Goal: Complete application form: Complete application form

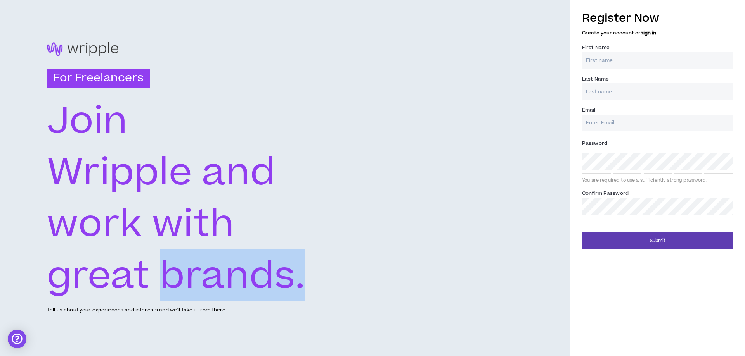
drag, startPoint x: 325, startPoint y: 278, endPoint x: 348, endPoint y: 275, distance: 22.2
click at [348, 275] on div "For Freelancers [PERSON_NAME] and work with great brands. Tell us about your ex…" at bounding box center [285, 178] width 570 height 356
click at [358, 272] on div "For Freelancers [PERSON_NAME] and work with great brands. Tell us about your ex…" at bounding box center [285, 178] width 570 height 356
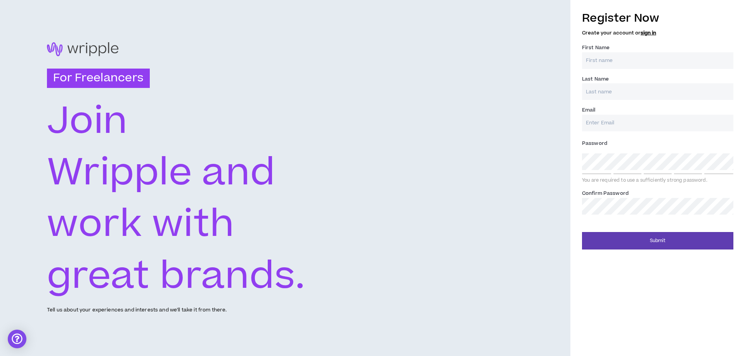
click at [269, 134] on icon "Join" at bounding box center [195, 120] width 297 height 52
drag, startPoint x: 67, startPoint y: 68, endPoint x: 127, endPoint y: 72, distance: 60.2
click at [114, 71] on h3 "For Freelancers" at bounding box center [98, 78] width 103 height 19
click at [176, 75] on div "For Freelancers [PERSON_NAME] and work with great brands. Tell us about your ex…" at bounding box center [285, 178] width 570 height 356
click at [608, 60] on input "First Name *" at bounding box center [657, 60] width 151 height 17
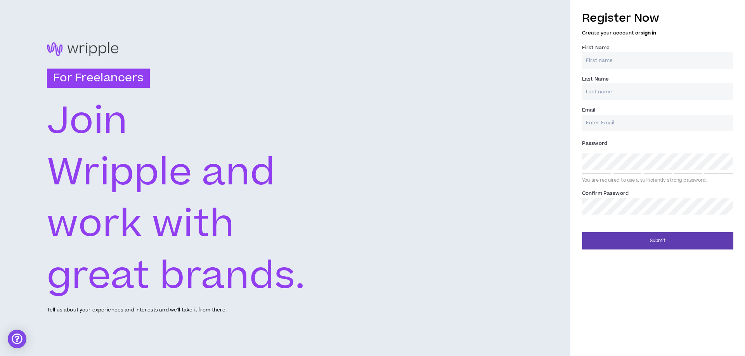
click at [602, 95] on input "Last Name *" at bounding box center [657, 91] width 151 height 17
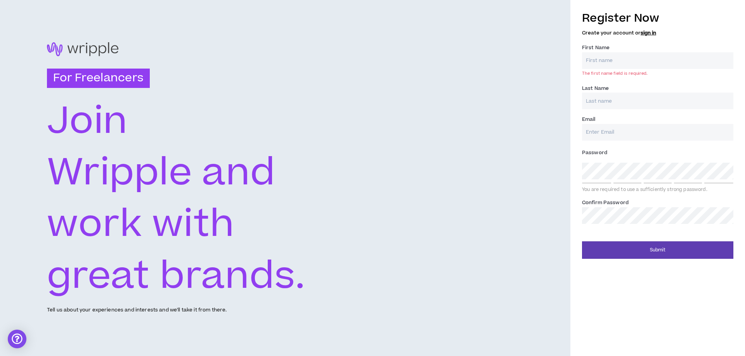
click at [601, 131] on div "Email *" at bounding box center [657, 127] width 151 height 25
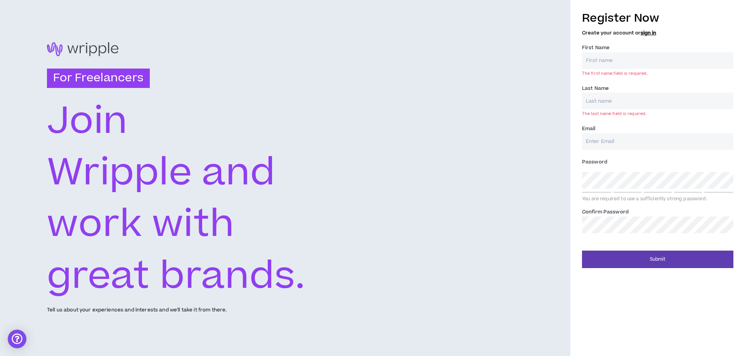
click at [501, 133] on div "For Freelancers [PERSON_NAME] and work with great brands. Tell us about your ex…" at bounding box center [285, 178] width 570 height 356
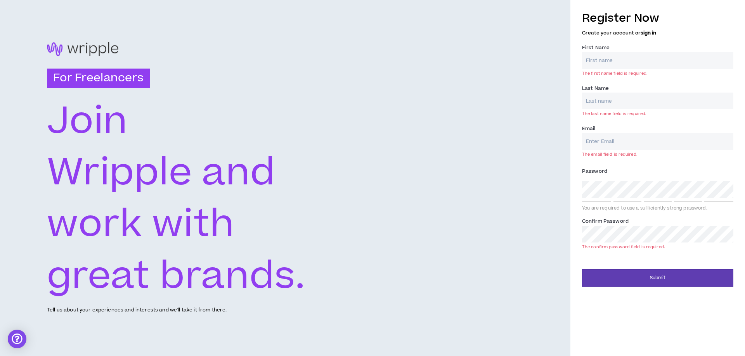
click at [614, 58] on input "First Name *" at bounding box center [657, 60] width 151 height 17
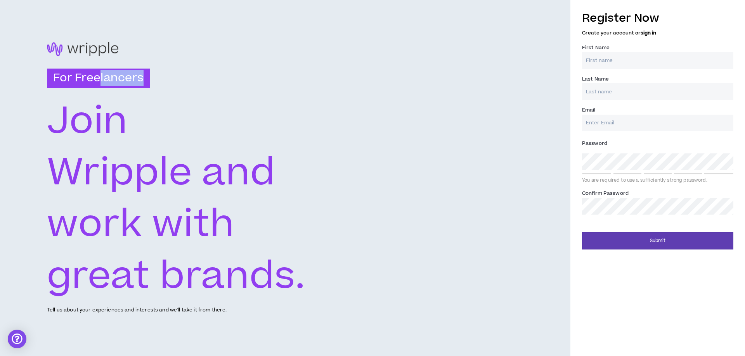
drag, startPoint x: 102, startPoint y: 74, endPoint x: 144, endPoint y: 76, distance: 42.3
click at [144, 76] on h3 "For Freelancers" at bounding box center [98, 78] width 103 height 19
drag, startPoint x: 126, startPoint y: 48, endPoint x: 77, endPoint y: 45, distance: 49.0
click at [63, 50] on div at bounding box center [285, 49] width 476 height 14
drag, startPoint x: 65, startPoint y: 44, endPoint x: 136, endPoint y: 49, distance: 71.6
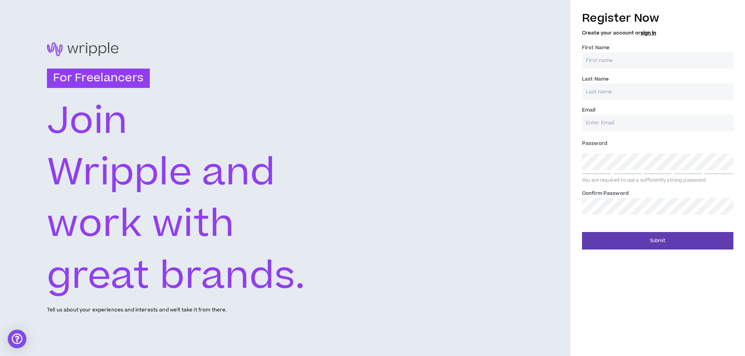
click at [136, 49] on div at bounding box center [285, 49] width 476 height 14
click at [599, 127] on input "Email *" at bounding box center [657, 123] width 151 height 17
paste input "[EMAIL_ADDRESS][DOMAIN_NAME]"
type input "[EMAIL_ADDRESS][DOMAIN_NAME]"
click at [607, 57] on input "First Name *" at bounding box center [657, 60] width 151 height 17
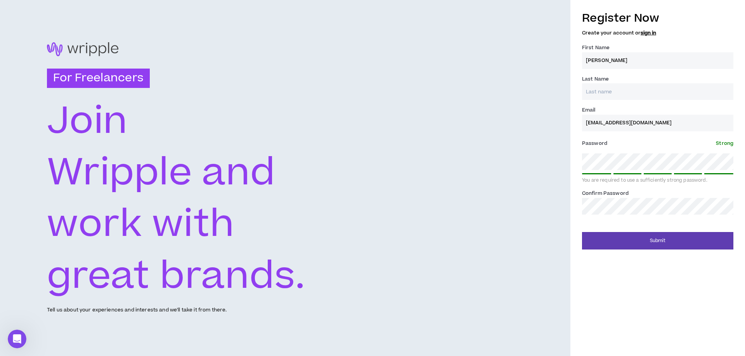
type input "Bhavuk"
click at [609, 87] on input "Last Name *" at bounding box center [657, 91] width 151 height 17
type input "K"
click at [654, 245] on button "Submit" at bounding box center [657, 240] width 151 height 17
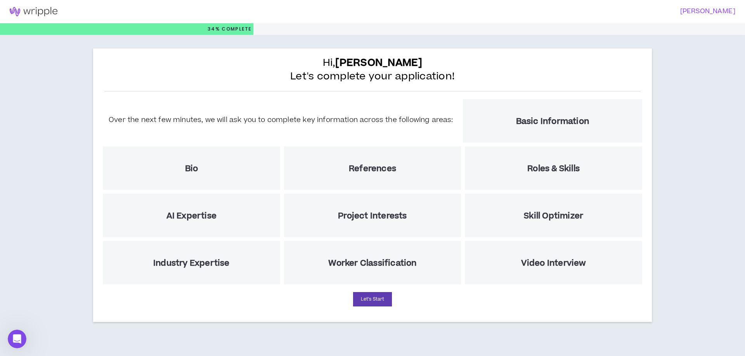
click at [533, 120] on h5 "Basic Information" at bounding box center [552, 122] width 73 height 10
click at [371, 300] on button "Let's Start" at bounding box center [372, 299] width 39 height 14
select select "US"
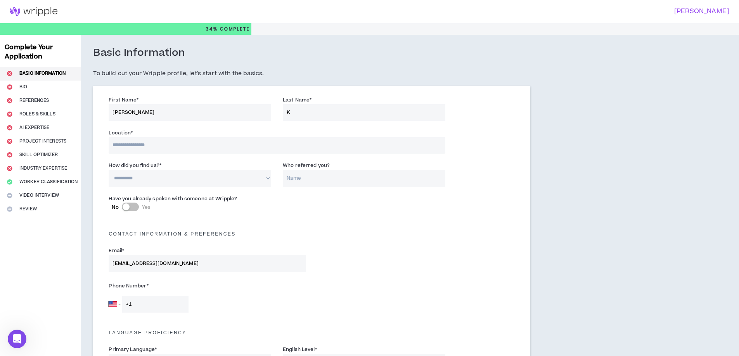
click at [175, 148] on input "text" at bounding box center [277, 145] width 336 height 16
click at [329, 246] on div "Email * thepaymentflex@gmail.com" at bounding box center [312, 261] width 418 height 33
click at [174, 148] on input "text" at bounding box center [277, 145] width 336 height 16
type input "*****"
select select "IN"
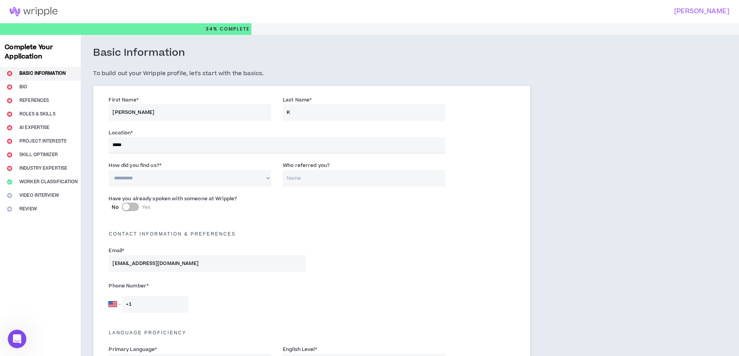
type input "+91"
click at [275, 150] on input "*****" at bounding box center [277, 145] width 336 height 16
type input "*"
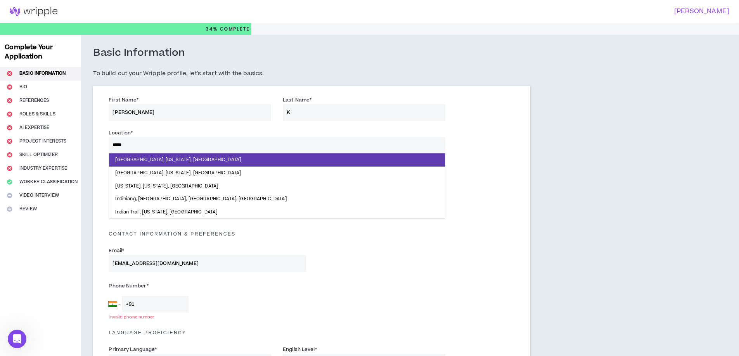
type input "*****"
click at [301, 292] on div "Phone Number * Afghanistan Åland Islands Albania Algeria American Samoa Andorra…" at bounding box center [207, 296] width 197 height 33
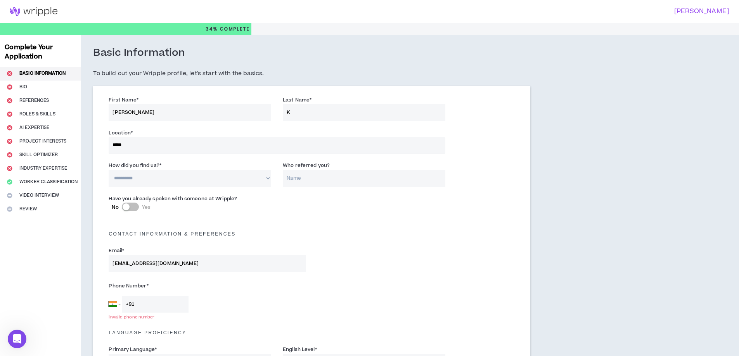
click at [178, 183] on select "**********" at bounding box center [190, 178] width 163 height 17
select select "*"
click at [109, 170] on select "**********" at bounding box center [190, 178] width 163 height 17
click at [310, 180] on input "Who referred you?" at bounding box center [364, 178] width 163 height 17
type input "f"
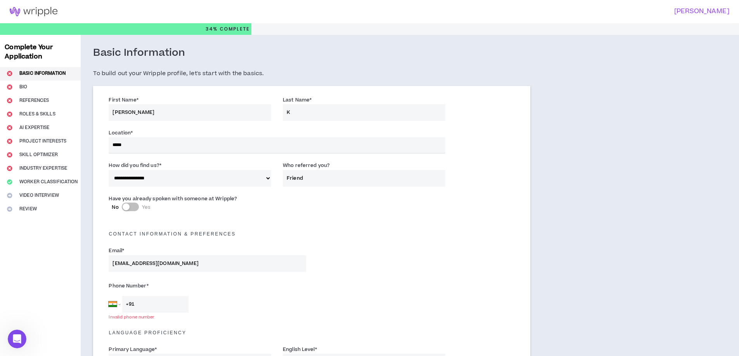
scroll to position [65, 0]
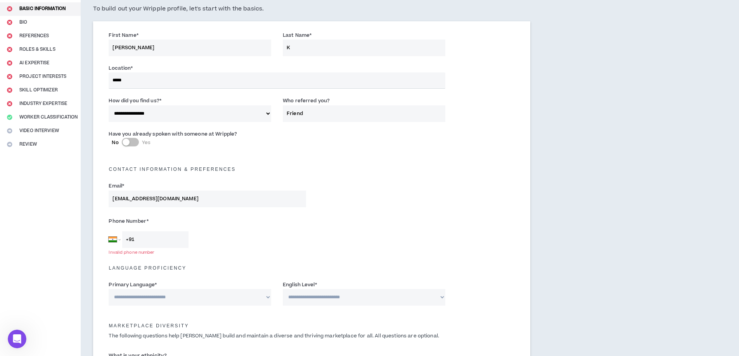
type input "Friend"
click at [158, 242] on input "+91" at bounding box center [155, 240] width 66 height 17
click at [267, 240] on div "Afghanistan Åland Islands Albania Algeria American Samoa Andorra Angola Anguill…" at bounding box center [207, 240] width 197 height 17
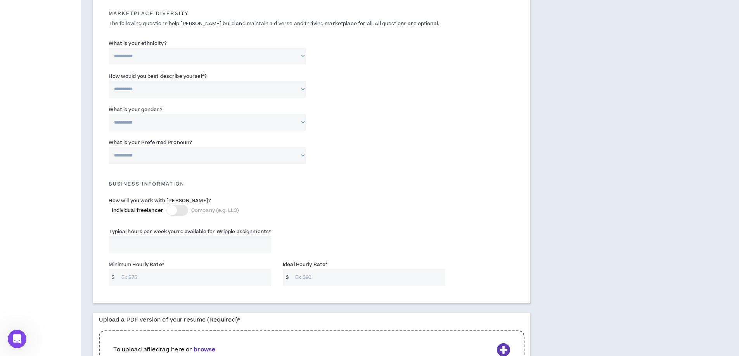
scroll to position [248, 0]
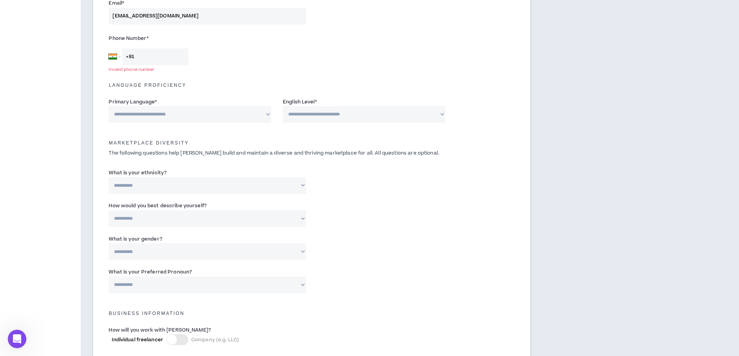
click at [209, 189] on select "**********" at bounding box center [207, 185] width 197 height 17
drag, startPoint x: 414, startPoint y: 192, endPoint x: 359, endPoint y: 189, distance: 54.8
click at [414, 192] on div "**********" at bounding box center [312, 183] width 418 height 33
click at [147, 172] on label "What is your ethnicity?" at bounding box center [138, 173] width 58 height 12
click at [147, 177] on select "**********" at bounding box center [207, 185] width 197 height 17
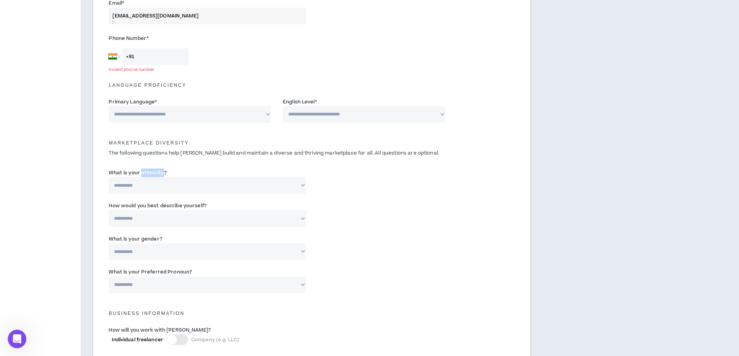
click at [147, 172] on label "What is your ethnicity?" at bounding box center [138, 173] width 58 height 12
click at [147, 177] on select "**********" at bounding box center [207, 185] width 197 height 17
click at [212, 185] on select "**********" at bounding box center [207, 185] width 197 height 17
select select "**********"
click at [109, 177] on select "**********" at bounding box center [207, 185] width 197 height 17
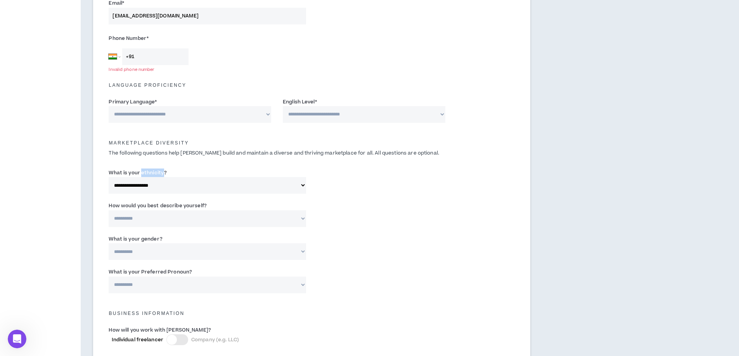
drag, startPoint x: 111, startPoint y: 186, endPoint x: 197, endPoint y: 192, distance: 86.3
click at [197, 192] on select "**********" at bounding box center [207, 185] width 197 height 17
click at [161, 187] on select "**********" at bounding box center [207, 185] width 197 height 17
drag, startPoint x: 181, startPoint y: 187, endPoint x: 93, endPoint y: 186, distance: 88.4
click at [92, 186] on div "**********" at bounding box center [312, 185] width 462 height 797
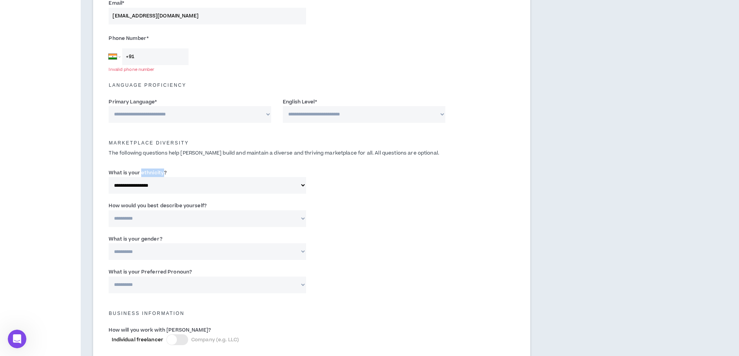
click at [111, 186] on select "**********" at bounding box center [207, 185] width 197 height 17
drag, startPoint x: 103, startPoint y: 184, endPoint x: 449, endPoint y: 28, distance: 379.7
click at [176, 187] on div "**********" at bounding box center [207, 181] width 209 height 25
click at [237, 115] on select "**********" at bounding box center [190, 114] width 163 height 17
select select "*******"
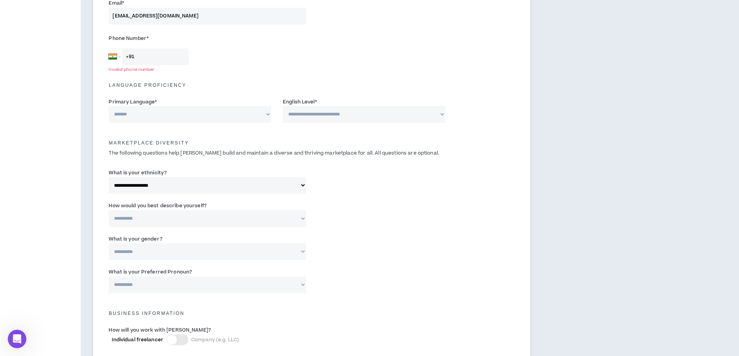
click at [109, 106] on select "**********" at bounding box center [190, 114] width 163 height 17
click at [339, 116] on select "**********" at bounding box center [364, 114] width 163 height 17
click at [283, 106] on select "**********" at bounding box center [364, 114] width 163 height 17
drag, startPoint x: 359, startPoint y: 112, endPoint x: 360, endPoint y: 116, distance: 4.0
click at [359, 112] on select "**********" at bounding box center [364, 114] width 163 height 17
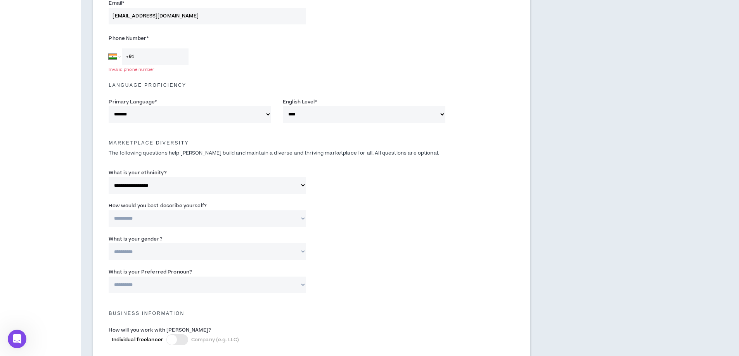
select select "*"
click at [283, 106] on select "**********" at bounding box center [364, 114] width 163 height 17
click at [228, 182] on select "**********" at bounding box center [207, 185] width 197 height 17
select select "**********"
click at [109, 177] on select "**********" at bounding box center [207, 185] width 197 height 17
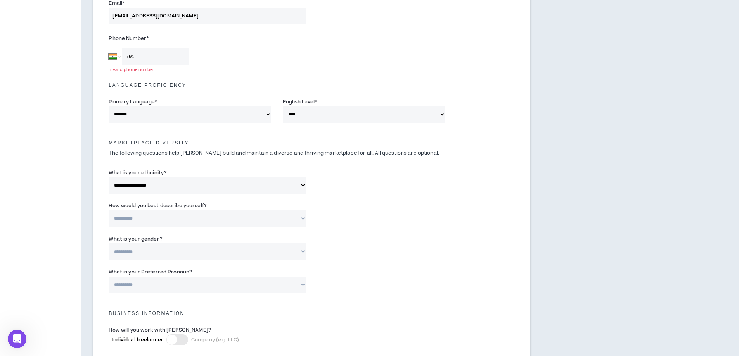
click at [277, 219] on select "**********" at bounding box center [207, 219] width 197 height 17
select select "*****"
click at [109, 211] on select "**********" at bounding box center [207, 219] width 197 height 17
click at [258, 253] on select "**********" at bounding box center [207, 252] width 197 height 17
select select "***"
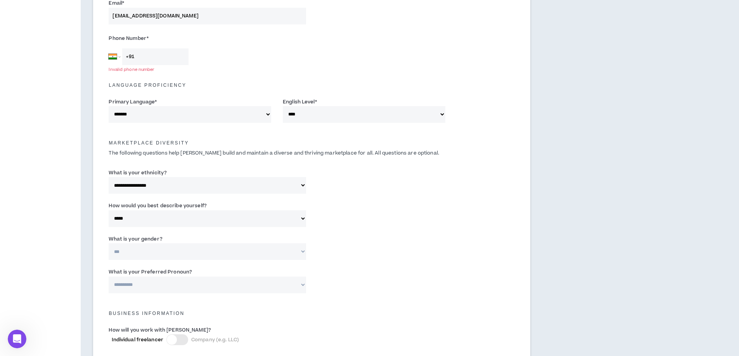
click at [109, 244] on select "**********" at bounding box center [207, 252] width 197 height 17
click at [247, 250] on select "**********" at bounding box center [207, 252] width 197 height 17
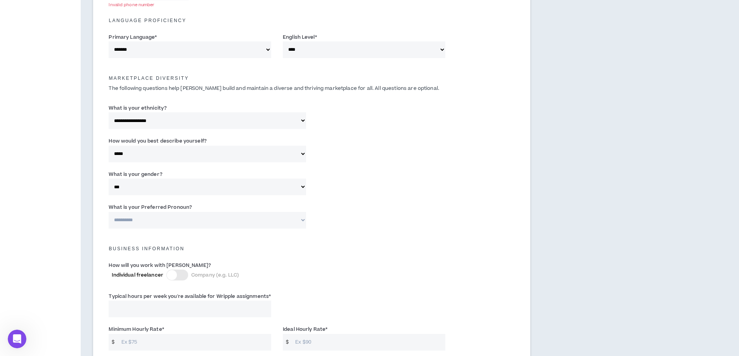
click at [270, 223] on select "**********" at bounding box center [207, 220] width 197 height 17
select select "**********"
click at [109, 212] on select "**********" at bounding box center [207, 220] width 197 height 17
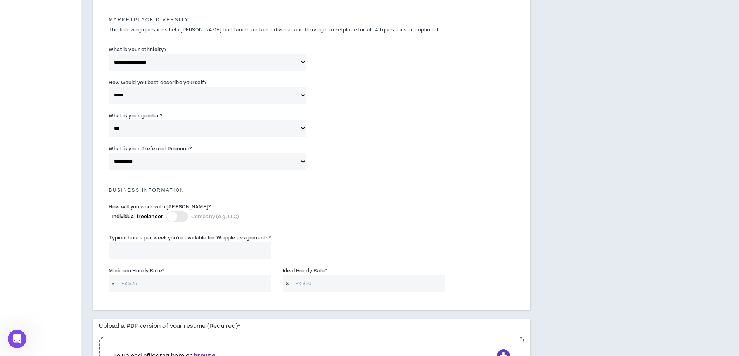
scroll to position [442, 0]
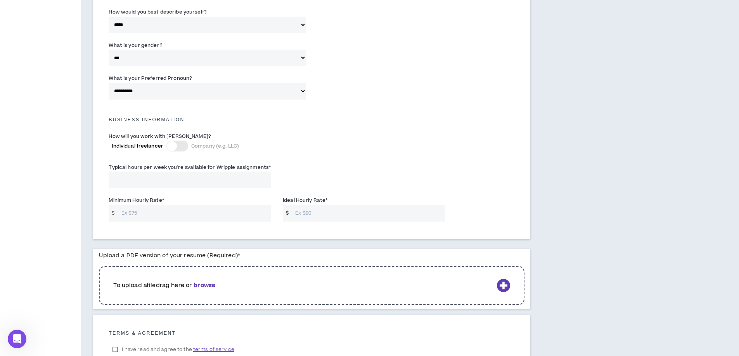
click at [138, 179] on input "Typical hours per week you're available for Wripple assignments *" at bounding box center [190, 180] width 163 height 17
type input "1"
type input "7"
click at [140, 180] on input "10" at bounding box center [190, 180] width 163 height 17
type input "10"
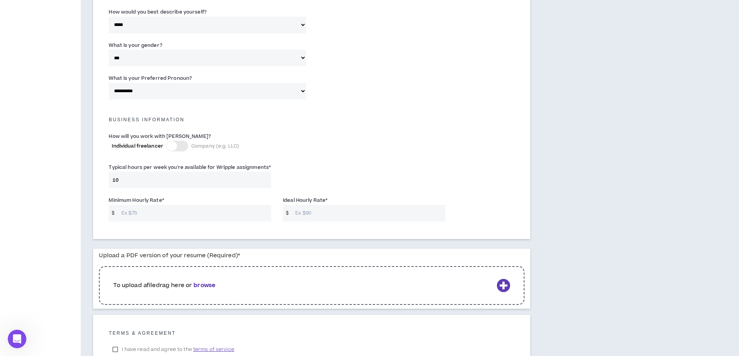
click at [139, 216] on input "Minimum Hourly Rate *" at bounding box center [195, 213] width 154 height 17
type input "10"
click at [332, 213] on input "Ideal Hourly Rate *" at bounding box center [368, 213] width 154 height 17
click at [316, 199] on label "Ideal Hourly Rate *" at bounding box center [305, 200] width 45 height 12
click at [315, 199] on label "Ideal Hourly Rate *" at bounding box center [305, 200] width 45 height 12
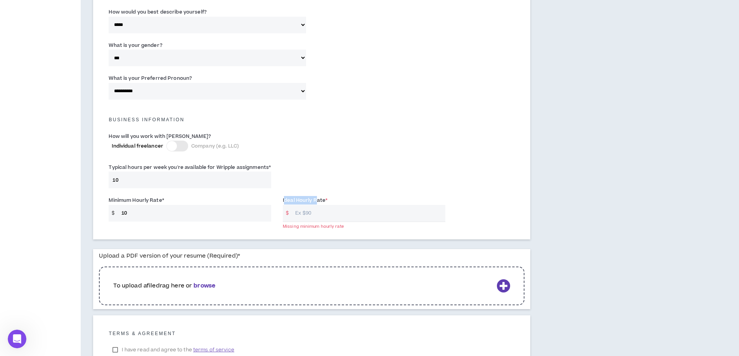
click at [315, 205] on input "Ideal Hourly Rate *" at bounding box center [368, 213] width 154 height 17
click at [303, 199] on label "Ideal Hourly Rate *" at bounding box center [305, 200] width 45 height 12
click at [303, 205] on input "Ideal Hourly Rate *" at bounding box center [368, 213] width 154 height 17
drag, startPoint x: 325, startPoint y: 200, endPoint x: 270, endPoint y: 199, distance: 55.1
click at [270, 199] on div "Minimum Hourly Rate * $ 10 Ideal Hourly Rate * $ Missing minimum hourly rate" at bounding box center [312, 210] width 418 height 33
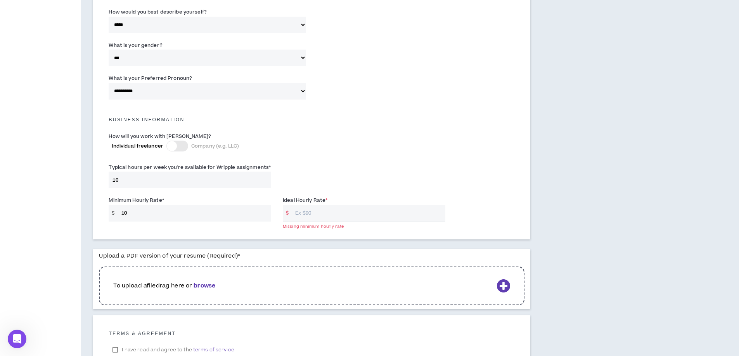
click at [287, 199] on label "Ideal Hourly Rate *" at bounding box center [305, 200] width 45 height 12
click at [291, 205] on input "Ideal Hourly Rate *" at bounding box center [368, 213] width 154 height 17
click at [287, 199] on label "Ideal Hourly Rate *" at bounding box center [305, 200] width 45 height 12
click at [291, 205] on input "Ideal Hourly Rate *" at bounding box center [368, 213] width 154 height 17
click at [287, 199] on label "Ideal Hourly Rate *" at bounding box center [305, 200] width 45 height 12
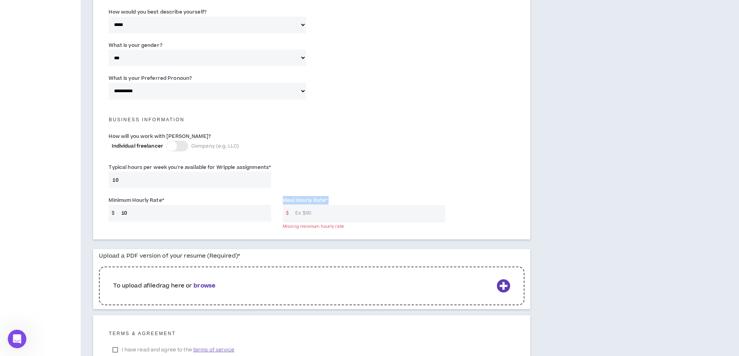
click at [291, 205] on input "Ideal Hourly Rate *" at bounding box center [368, 213] width 154 height 17
copy label "Ideal Hourly Rate *"
click at [208, 218] on input "10" at bounding box center [195, 213] width 154 height 17
click at [318, 216] on input "Ideal Hourly Rate *" at bounding box center [368, 213] width 154 height 17
click at [316, 215] on input "Ideal Hourly Rate *" at bounding box center [368, 213] width 154 height 17
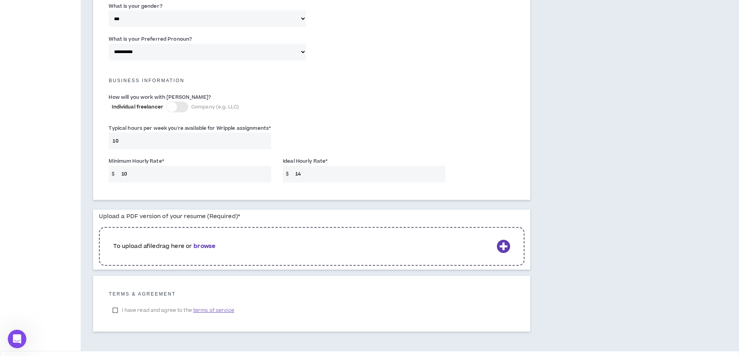
scroll to position [507, 0]
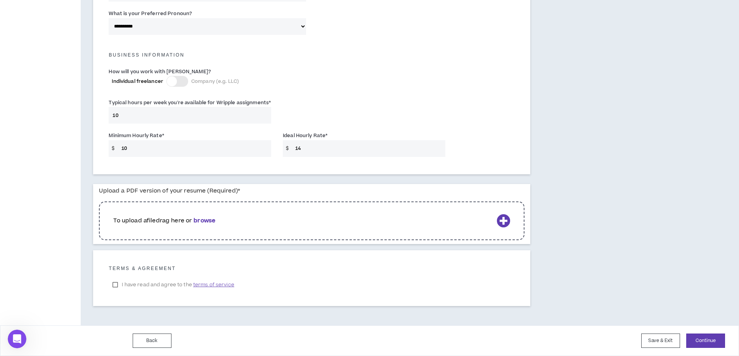
type input "14"
click at [211, 220] on b "browse" at bounding box center [205, 221] width 22 height 8
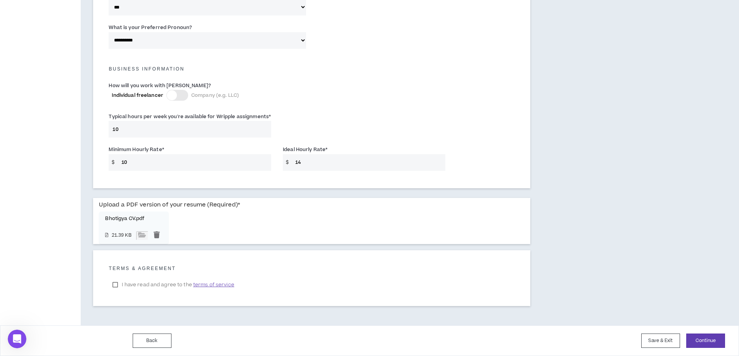
click at [116, 286] on label "I have read and agree to the terms of service" at bounding box center [173, 285] width 129 height 12
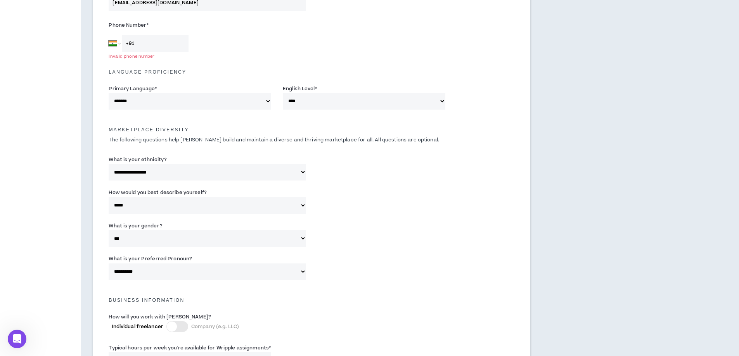
scroll to position [234, 0]
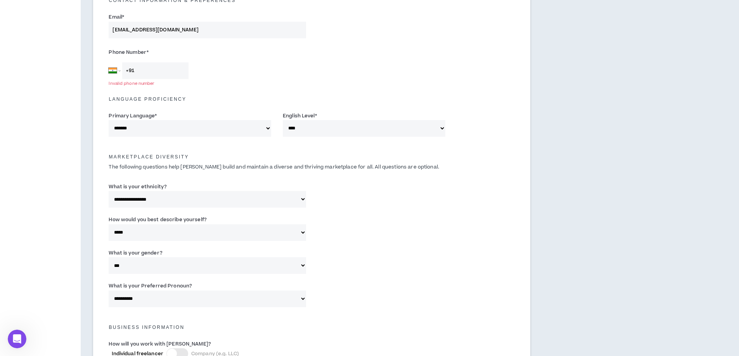
click at [299, 235] on select "**********" at bounding box center [207, 233] width 197 height 17
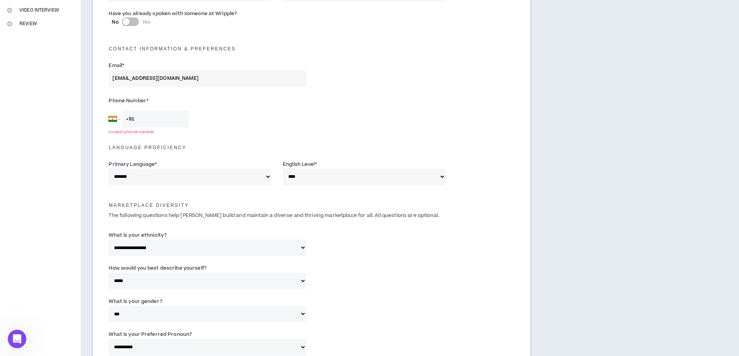
scroll to position [169, 0]
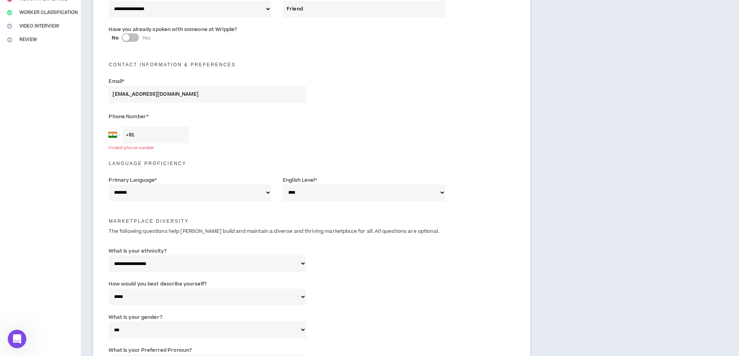
click at [147, 137] on input "+91" at bounding box center [155, 135] width 66 height 17
paste input "93103 68149"
type input "+91 93103 68149"
click at [281, 140] on div "Afghanistan Åland Islands Albania Algeria American Samoa Andorra Angola Anguill…" at bounding box center [207, 135] width 197 height 17
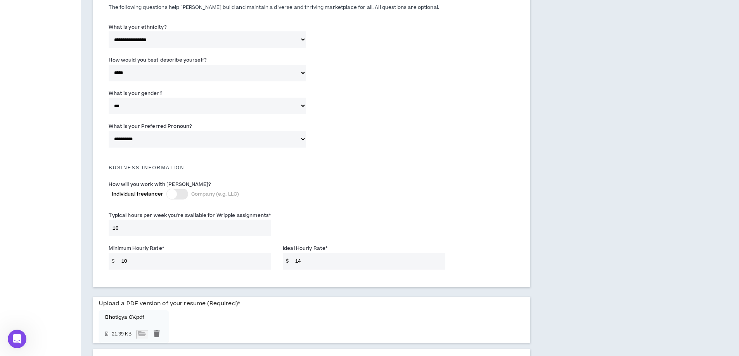
scroll to position [493, 0]
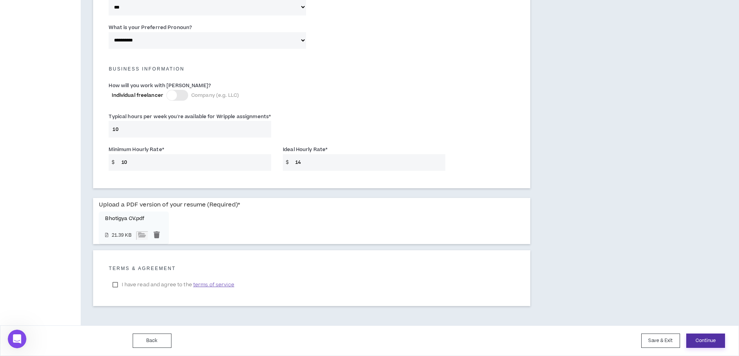
click at [698, 339] on button "Continue" at bounding box center [705, 341] width 39 height 14
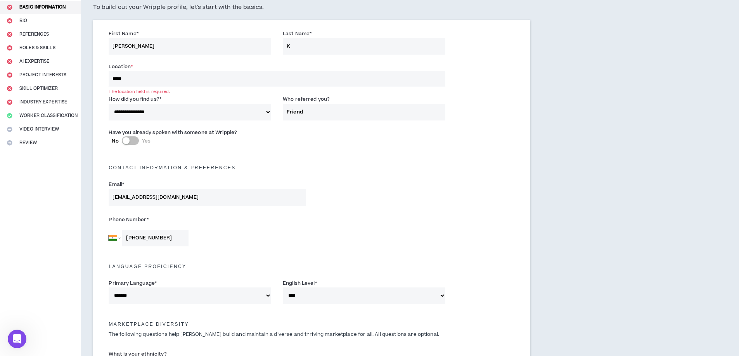
scroll to position [0, 0]
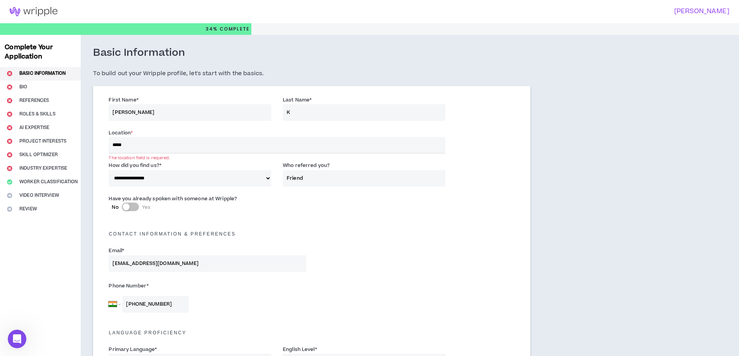
click at [211, 147] on input "*****" at bounding box center [277, 145] width 336 height 16
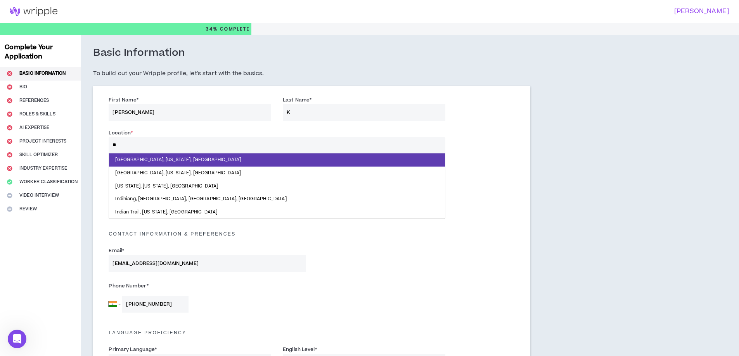
type input "*"
type input "********"
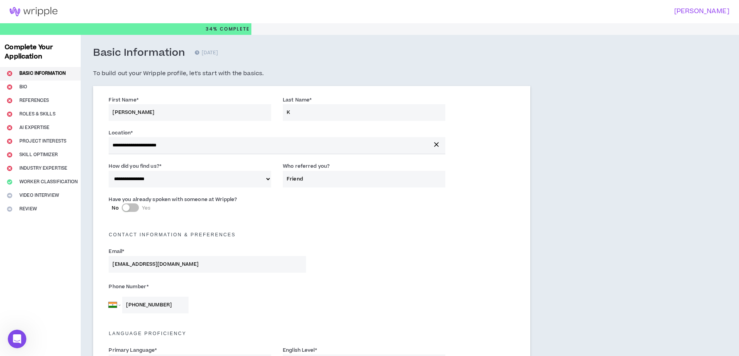
click at [268, 216] on div "Have you already spoken with someone at Wripple? No Yes" at bounding box center [207, 205] width 209 height 21
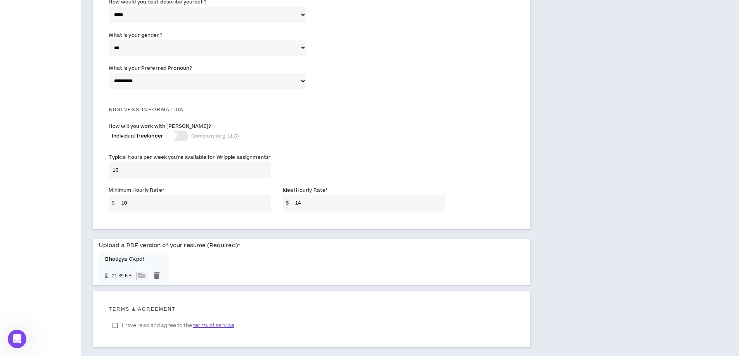
scroll to position [493, 0]
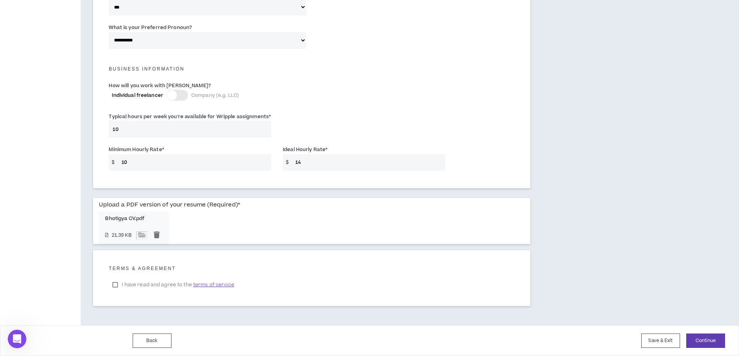
click at [319, 163] on input "14" at bounding box center [368, 162] width 154 height 17
type input "1"
type input "15"
click at [698, 342] on button "Continue" at bounding box center [705, 341] width 39 height 14
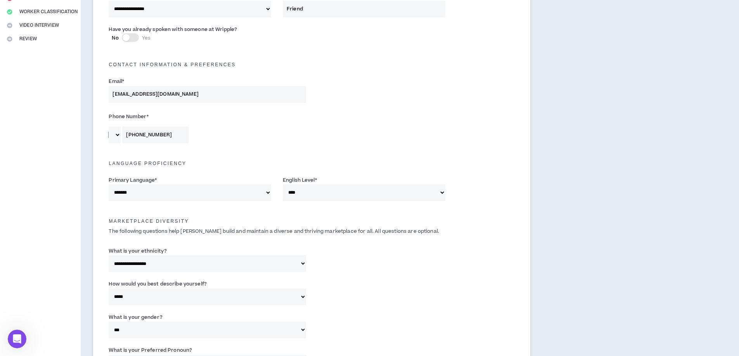
scroll to position [15, 0]
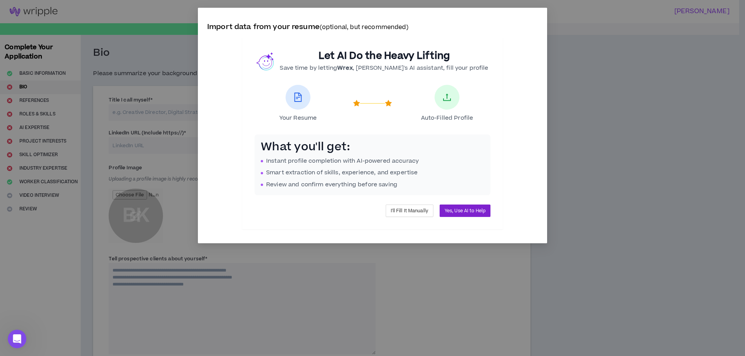
click at [453, 215] on button "Yes, Use AI to Help" at bounding box center [464, 211] width 51 height 12
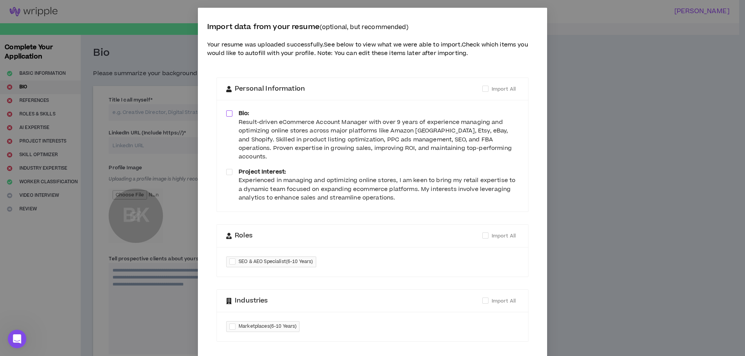
click at [226, 115] on span at bounding box center [229, 114] width 6 height 6
click at [227, 169] on span at bounding box center [229, 172] width 6 height 6
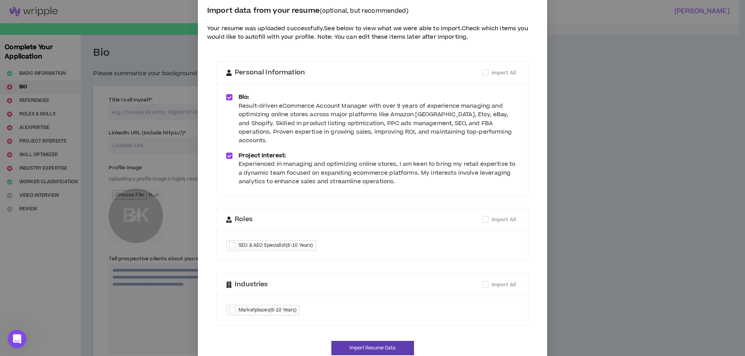
scroll to position [30, 0]
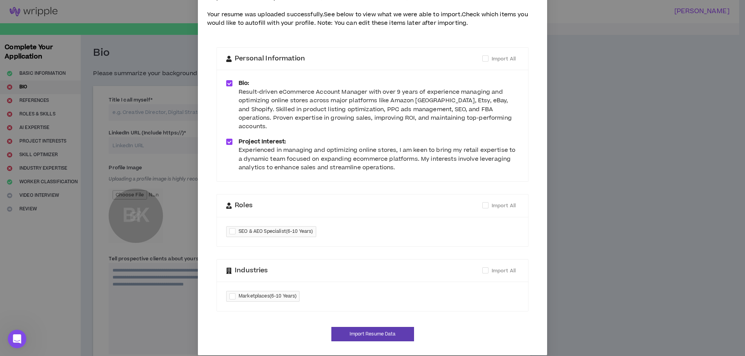
click at [230, 227] on div at bounding box center [233, 231] width 9 height 9
checkbox input "****"
click at [230, 292] on div at bounding box center [233, 296] width 9 height 9
checkbox input "****"
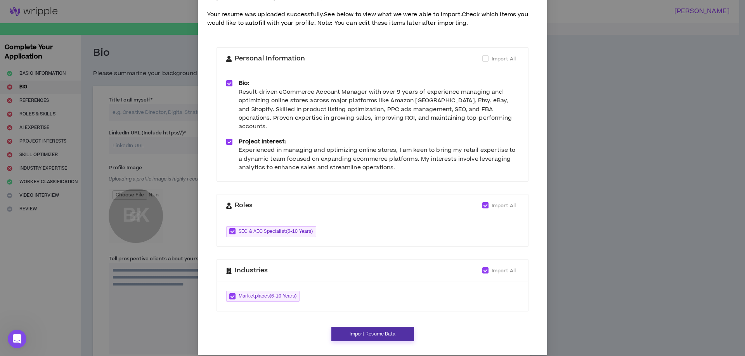
click at [370, 327] on button "Import Resume Data" at bounding box center [372, 334] width 83 height 14
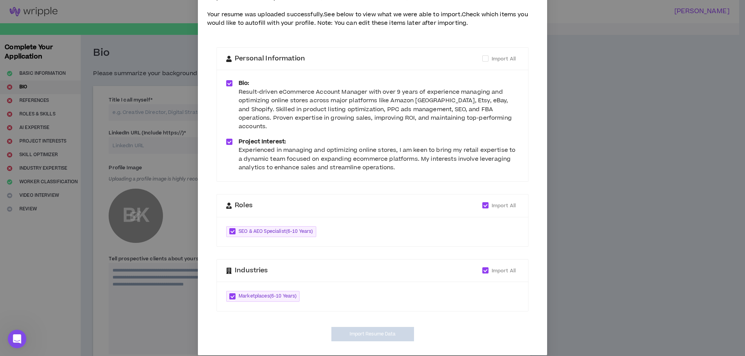
type textarea "**********"
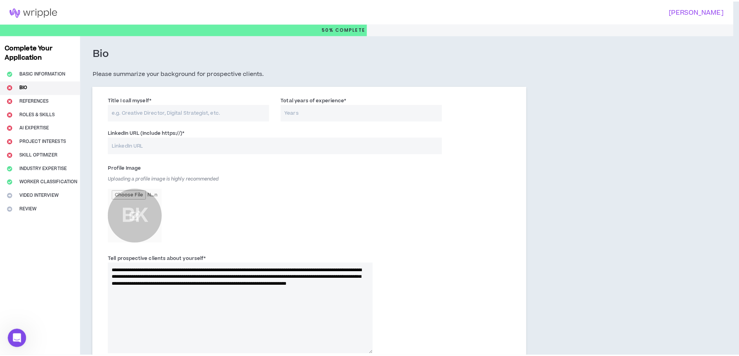
scroll to position [22, 0]
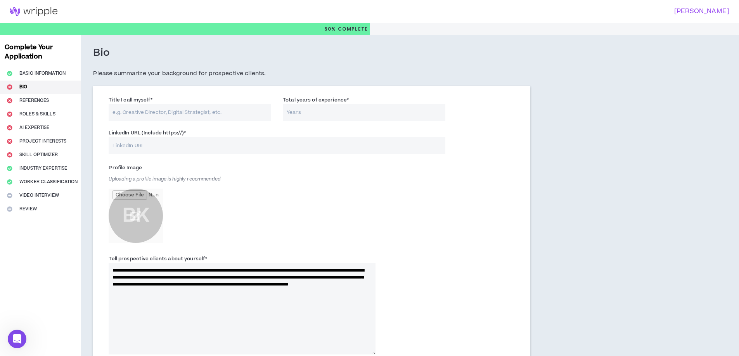
click at [231, 115] on input "Title I call myself *" at bounding box center [190, 112] width 163 height 17
click at [311, 114] on input "Total years of experience *" at bounding box center [364, 112] width 163 height 17
type input "5"
click at [326, 169] on div "Profile Image Uploading a profile image is highly recommended BK" at bounding box center [242, 204] width 267 height 85
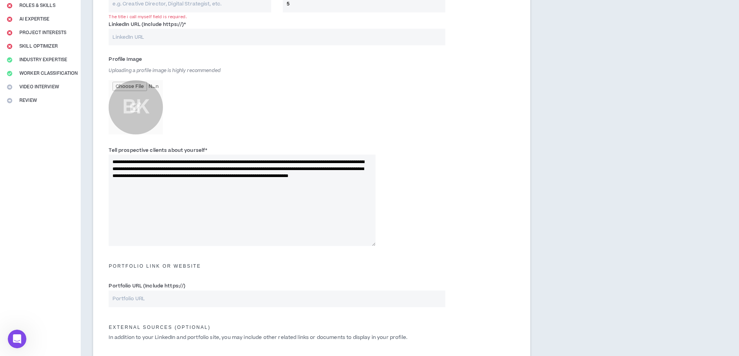
scroll to position [20, 0]
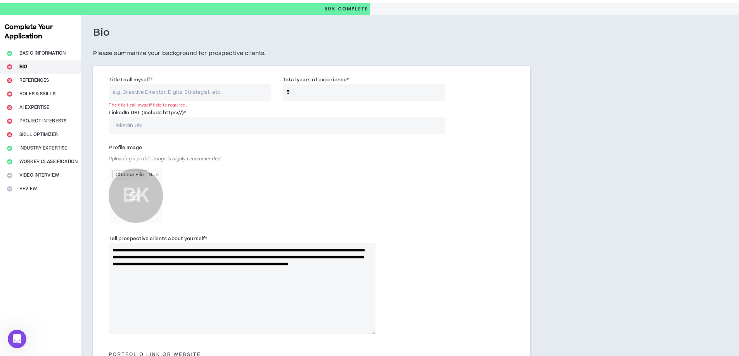
click at [166, 129] on input "LinkedIn URL (Include https://) *" at bounding box center [277, 125] width 336 height 17
click at [175, 92] on input "Title I call myself *" at bounding box center [190, 92] width 163 height 17
type input "Bhavuk"
click at [308, 95] on input "5" at bounding box center [364, 92] width 163 height 17
type input "9"
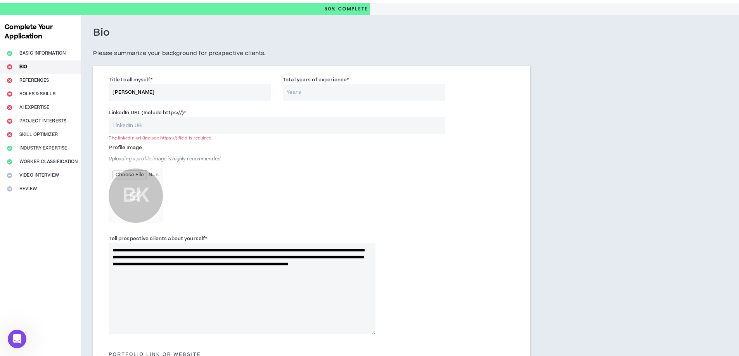
type input "5"
click at [141, 192] on input "file" at bounding box center [136, 196] width 54 height 54
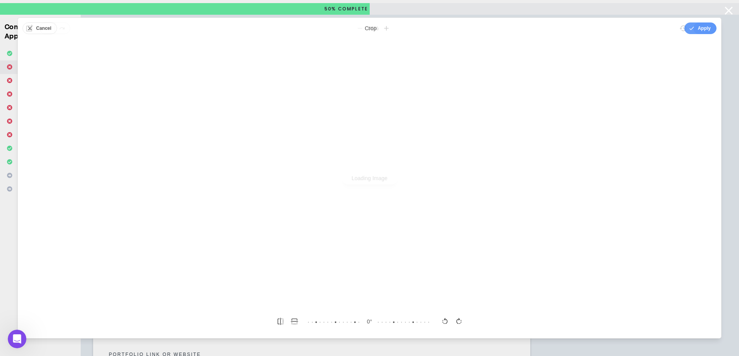
scroll to position [0, 0]
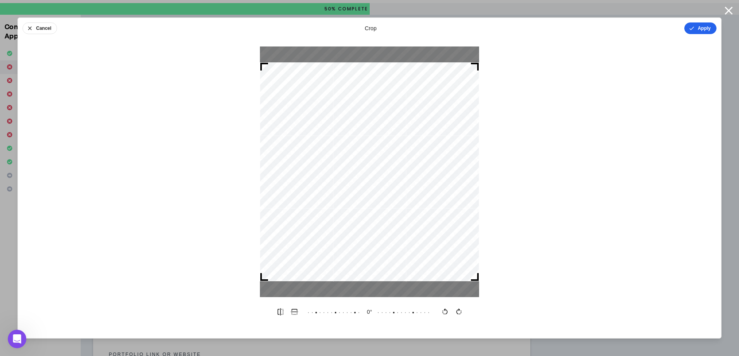
click at [695, 29] on button "Apply" at bounding box center [700, 28] width 32 height 12
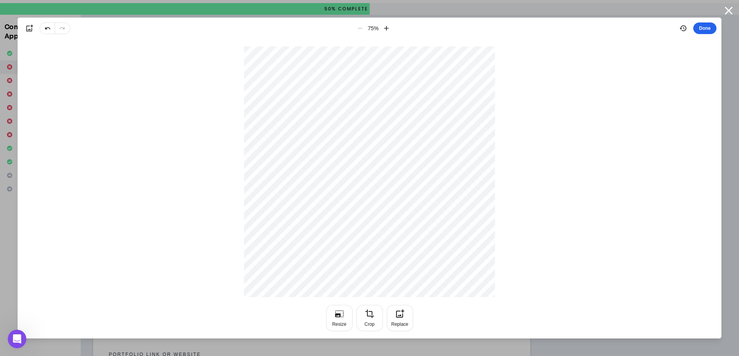
click at [700, 26] on button "Done" at bounding box center [704, 28] width 23 height 12
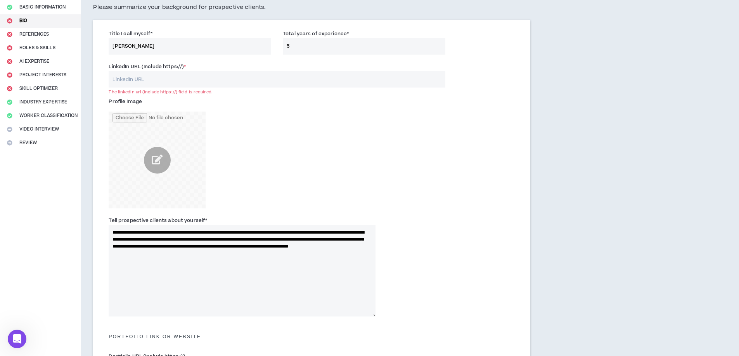
scroll to position [85, 0]
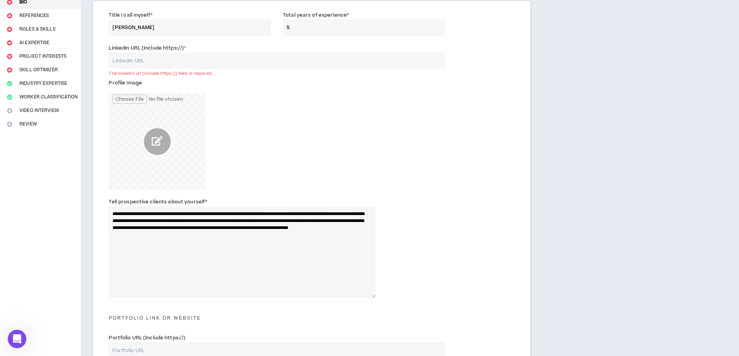
click at [419, 123] on div "Profile Image" at bounding box center [312, 135] width 418 height 121
drag, startPoint x: 299, startPoint y: 57, endPoint x: 410, endPoint y: 76, distance: 112.4
click at [299, 57] on input "LinkedIn URL (Include https://) *" at bounding box center [277, 60] width 336 height 17
drag, startPoint x: 444, startPoint y: 97, endPoint x: 441, endPoint y: 107, distance: 10.6
click at [444, 98] on div "Profile Image" at bounding box center [312, 135] width 418 height 121
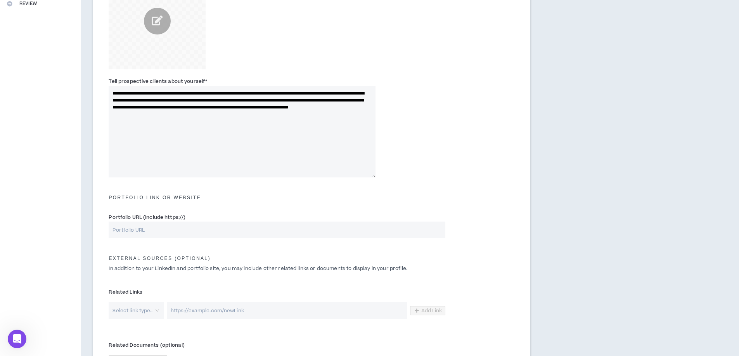
scroll to position [214, 0]
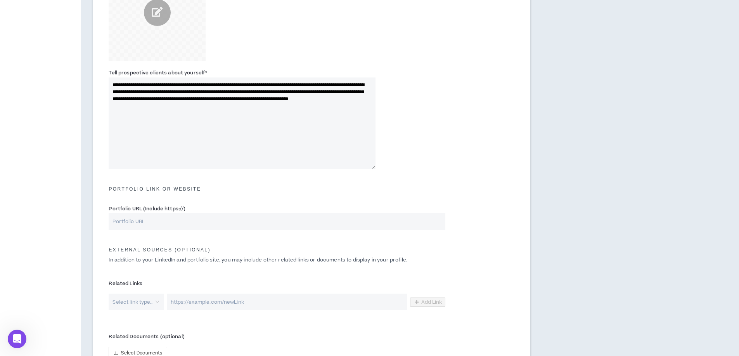
click at [292, 110] on textarea "**********" at bounding box center [242, 124] width 267 height 92
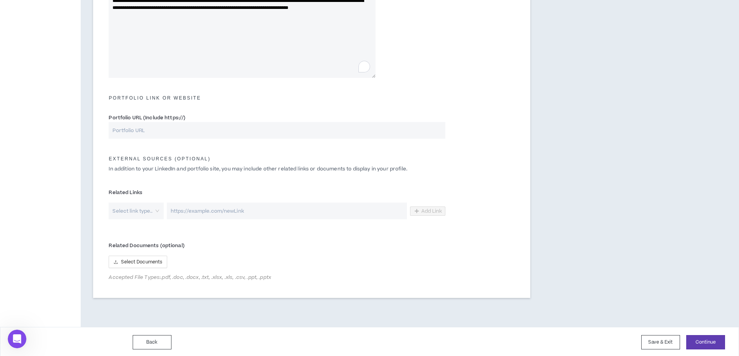
scroll to position [307, 0]
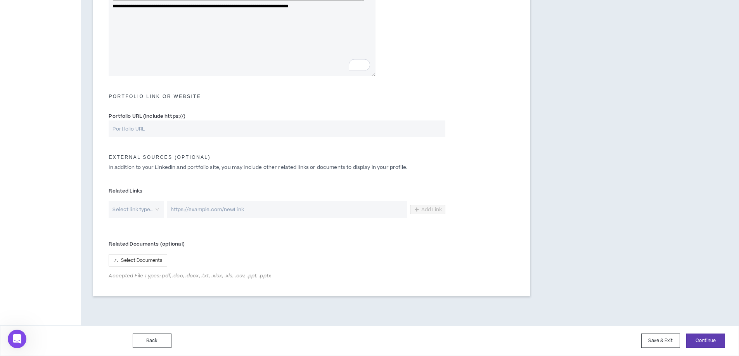
click at [250, 131] on input "Portfolio URL (Include https://)" at bounding box center [277, 129] width 336 height 17
click at [701, 342] on button "Continue" at bounding box center [705, 341] width 39 height 14
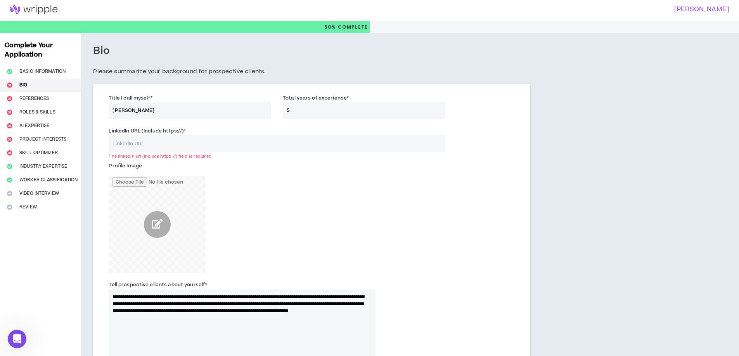
scroll to position [0, 0]
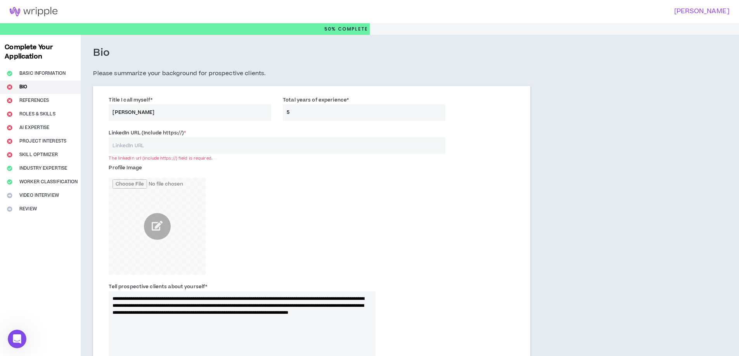
click at [208, 144] on input "LinkedIn URL (Include https://) *" at bounding box center [277, 145] width 336 height 17
drag, startPoint x: 182, startPoint y: 134, endPoint x: 164, endPoint y: 133, distance: 17.9
click at [164, 133] on label "LinkedIn URL (Include https://) *" at bounding box center [147, 133] width 77 height 12
copy label "https://"
click at [175, 151] on input "LinkedIn URL (Include https://) *" at bounding box center [277, 145] width 336 height 17
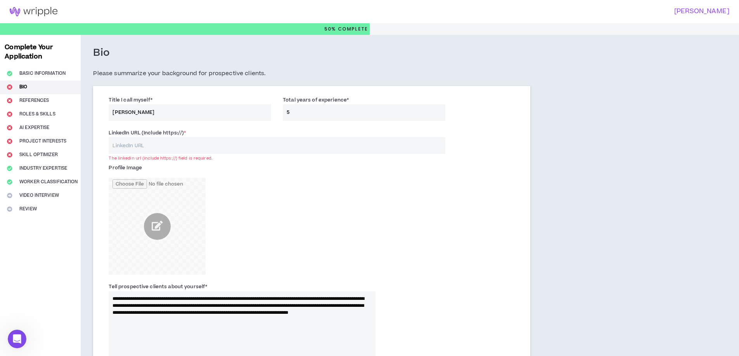
paste input "https://"
click at [387, 176] on div "Profile Image" at bounding box center [312, 220] width 418 height 121
click at [289, 143] on input "https://" at bounding box center [277, 145] width 336 height 17
click at [289, 142] on input "https://" at bounding box center [277, 145] width 336 height 17
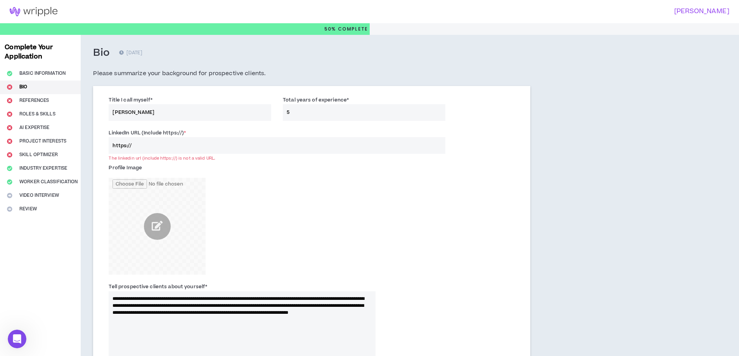
click at [289, 142] on input "https://" at bounding box center [277, 145] width 336 height 17
click at [234, 143] on input "https://" at bounding box center [277, 145] width 336 height 17
type input "https"
click at [361, 203] on div "Profile Image" at bounding box center [242, 218] width 267 height 113
click at [206, 139] on input "https" at bounding box center [277, 145] width 336 height 17
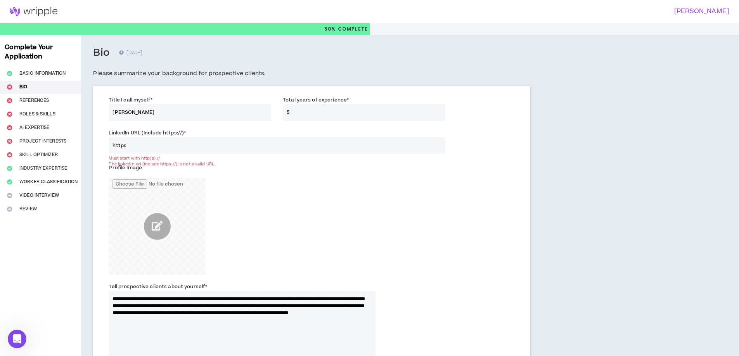
click at [209, 144] on input "https" at bounding box center [277, 145] width 336 height 17
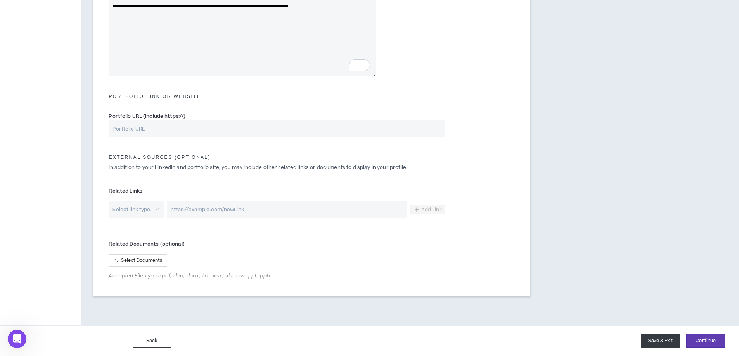
click at [652, 343] on button "Save & Exit" at bounding box center [660, 341] width 39 height 14
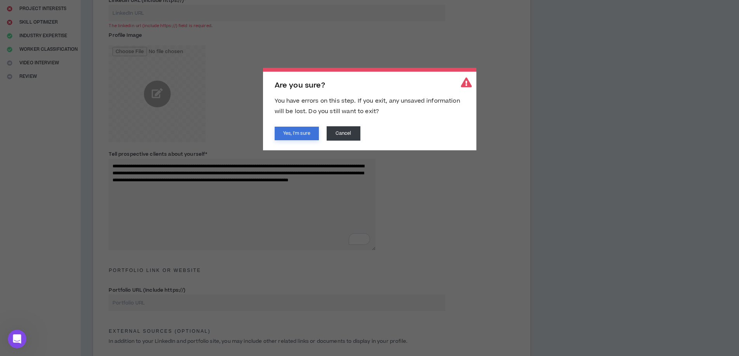
scroll to position [129, 0]
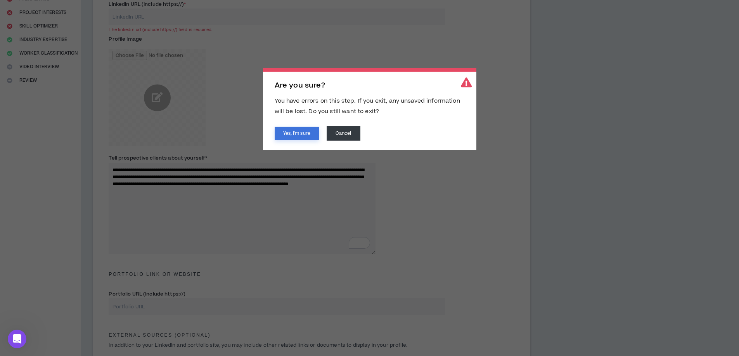
click at [279, 131] on button "Yes, I'm sure" at bounding box center [297, 134] width 44 height 14
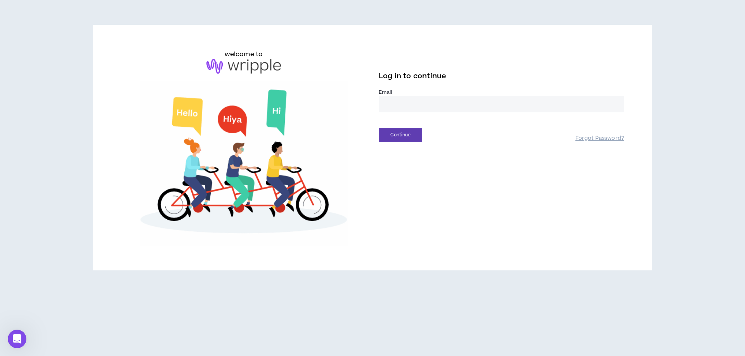
click at [414, 106] on input "email" at bounding box center [501, 104] width 245 height 17
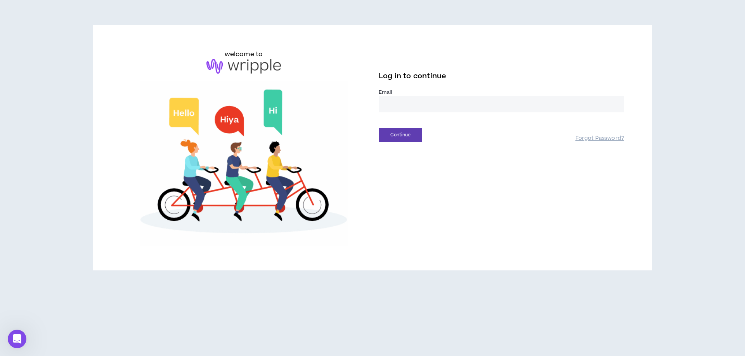
type input "**********"
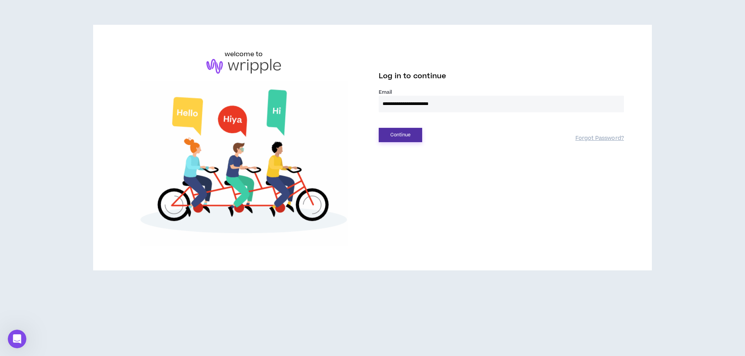
click at [390, 135] on button "Continue" at bounding box center [400, 135] width 43 height 14
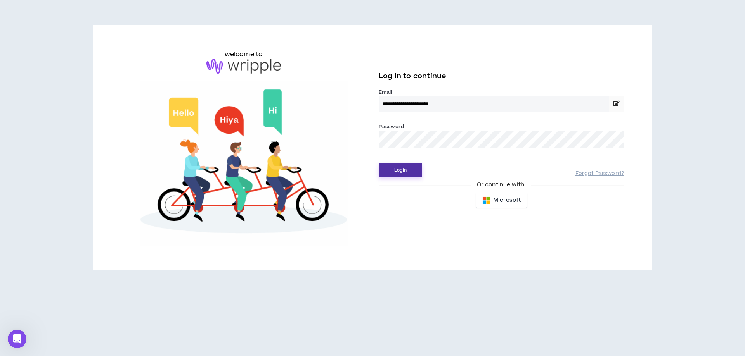
click at [400, 169] on button "Login" at bounding box center [400, 170] width 43 height 14
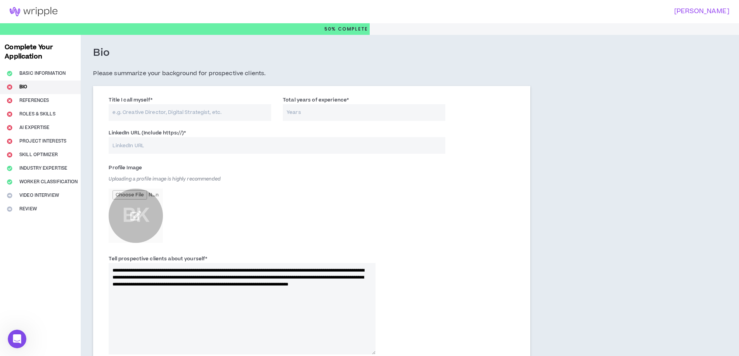
click at [129, 220] on input "file" at bounding box center [136, 216] width 54 height 54
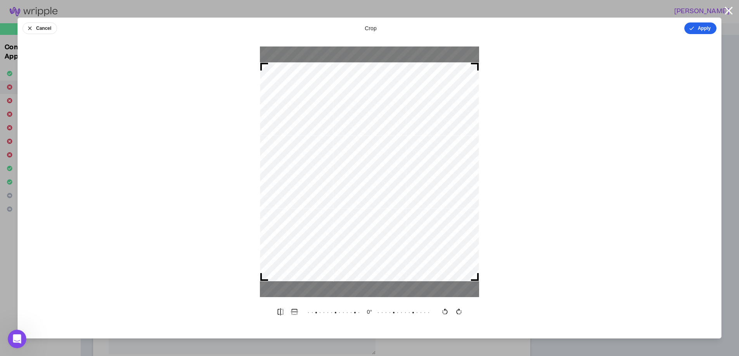
click at [705, 27] on button "Apply" at bounding box center [700, 28] width 32 height 12
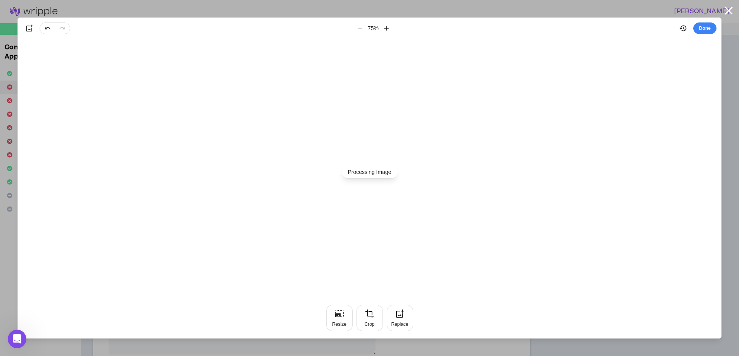
click at [705, 27] on button "Done" at bounding box center [704, 28] width 23 height 12
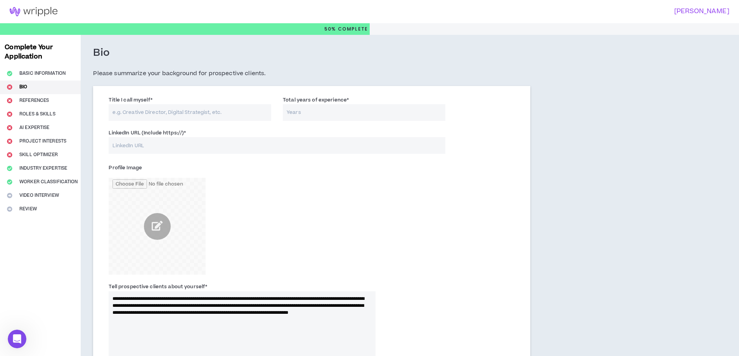
click at [152, 111] on input "Title I call myself *" at bounding box center [190, 112] width 163 height 17
click at [221, 111] on input "Bhavuk" at bounding box center [190, 112] width 163 height 17
type input "Bhavuk"
click at [312, 113] on input "Total years of experience *" at bounding box center [364, 112] width 163 height 17
type input "5"
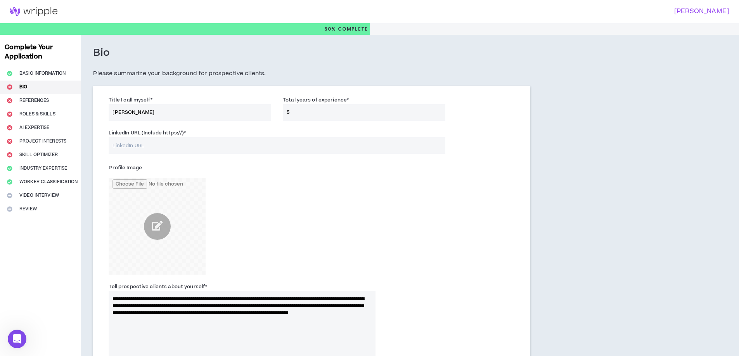
click at [412, 184] on div "Profile Image" at bounding box center [312, 220] width 418 height 121
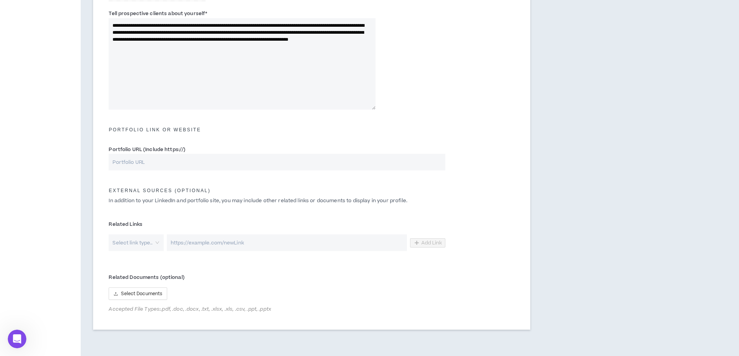
scroll to position [307, 0]
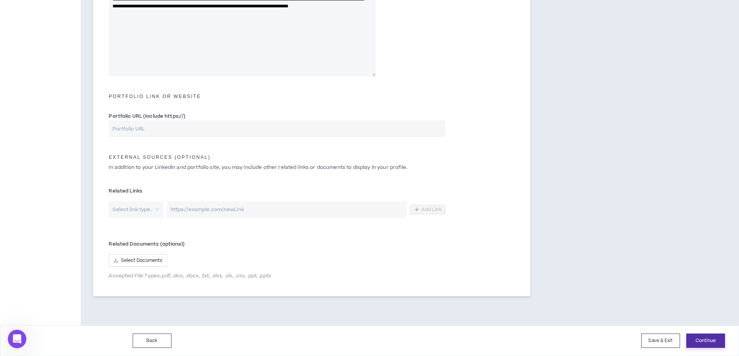
click at [717, 344] on button "Continue" at bounding box center [705, 341] width 39 height 14
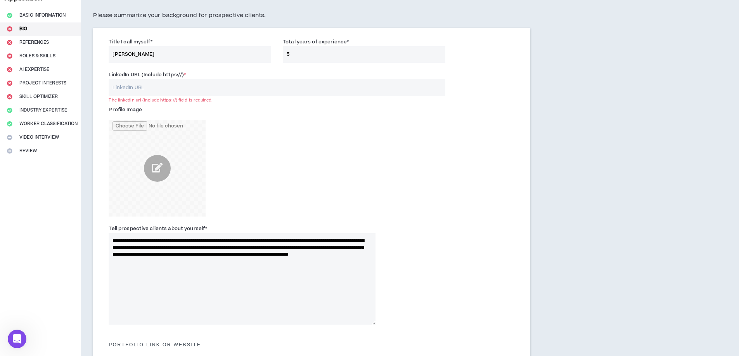
scroll to position [0, 0]
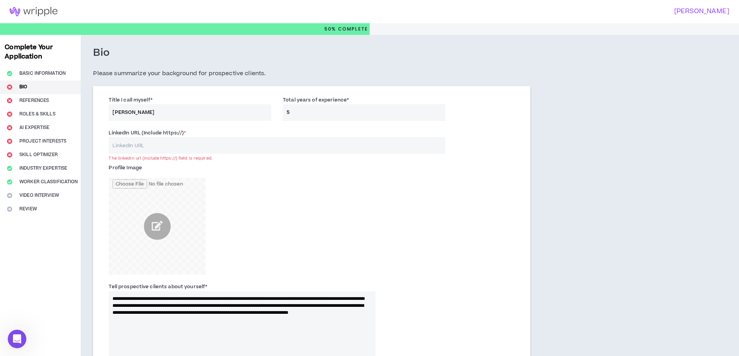
drag, startPoint x: 239, startPoint y: 145, endPoint x: 242, endPoint y: 147, distance: 4.7
click at [239, 145] on input "LinkedIn URL (Include https://) *" at bounding box center [277, 145] width 336 height 17
click at [226, 142] on input "LinkedIn URL (Include https://) *" at bounding box center [277, 145] width 336 height 17
type input "v"
click at [223, 143] on input "v" at bounding box center [277, 145] width 336 height 17
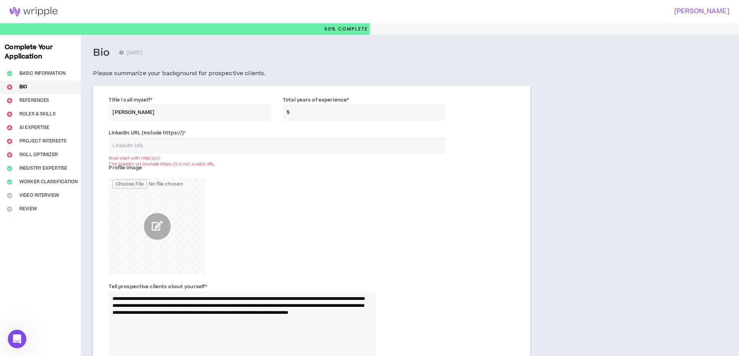
paste input "https://www.linkedin.com/"
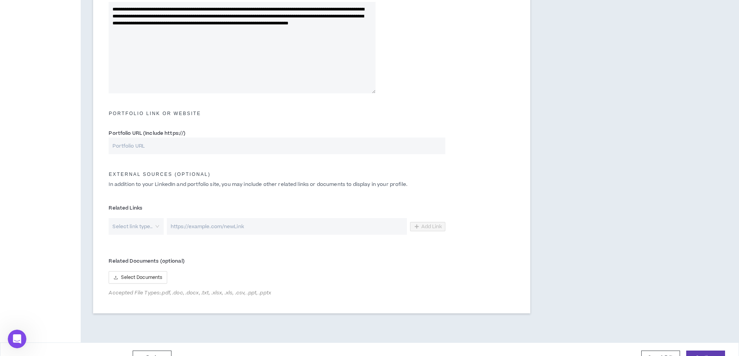
scroll to position [307, 0]
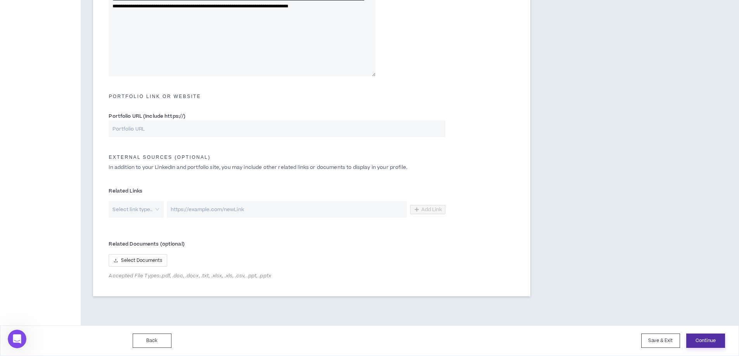
type input "https://www.linkedin.com/"
click at [705, 341] on button "Continue" at bounding box center [705, 341] width 39 height 14
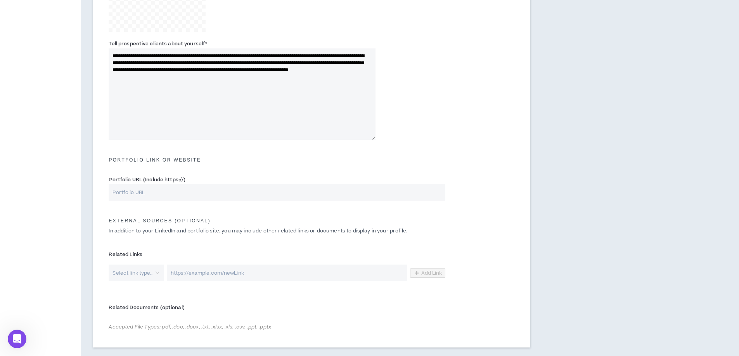
scroll to position [36, 0]
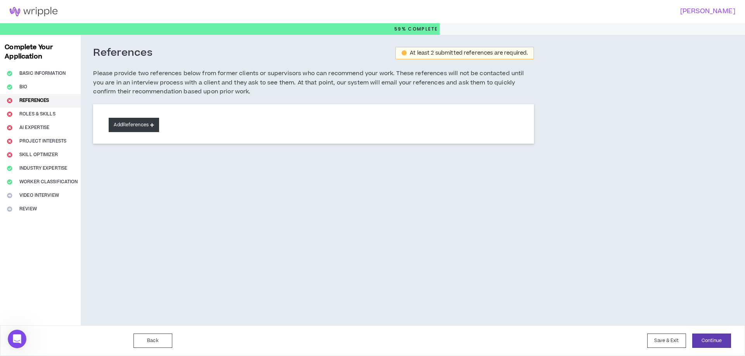
click at [152, 125] on icon at bounding box center [152, 125] width 4 height 4
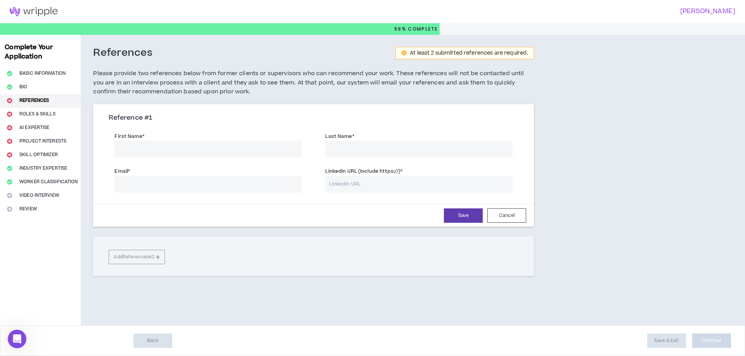
click at [201, 150] on input "First Name *" at bounding box center [207, 149] width 187 height 17
type input "Bhavuk"
click at [360, 151] on input "Last Name *" at bounding box center [418, 149] width 187 height 17
type input "k"
type input "K"
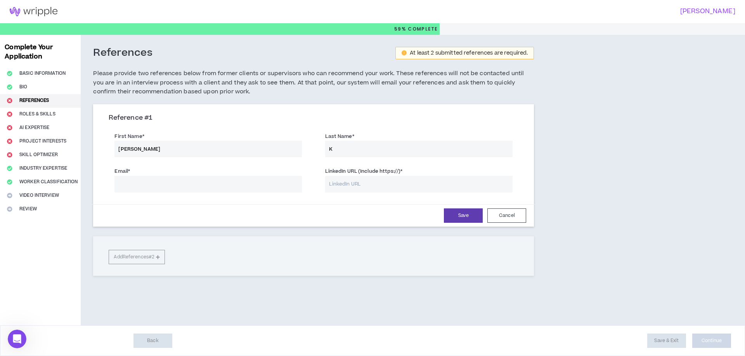
click at [238, 187] on input "Email *" at bounding box center [207, 184] width 187 height 17
click at [256, 184] on input "thepaymentflex@gmail.com" at bounding box center [207, 184] width 187 height 17
type input "thepaymentflex@gmail.com"
click at [341, 185] on input "LinkedIn URL (Include https://) *" at bounding box center [418, 184] width 187 height 17
click at [332, 195] on div "Email * thepaymentflex@gmail.com LinkedIn URL (Include https://) *" at bounding box center [313, 180] width 421 height 35
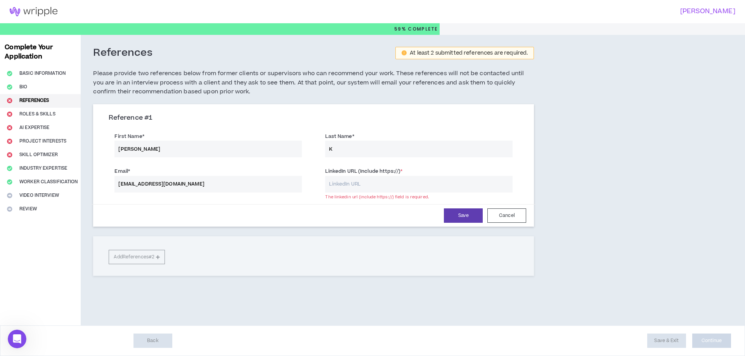
click at [396, 188] on input "LinkedIn URL (Include https://) *" at bounding box center [418, 184] width 187 height 17
type input "https://www.linkedin.com/"
click at [451, 216] on button "Save" at bounding box center [463, 216] width 39 height 14
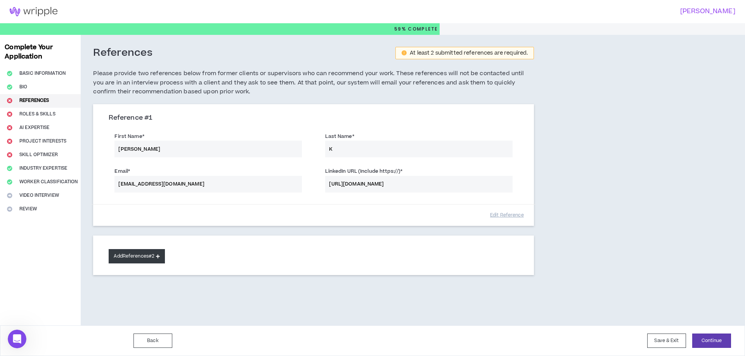
click at [153, 261] on button "Add References #2" at bounding box center [137, 256] width 56 height 14
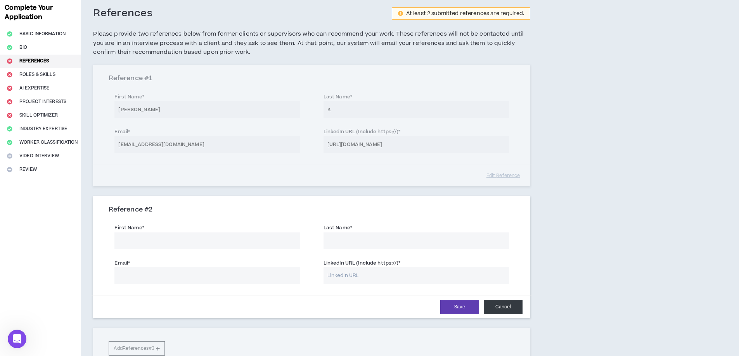
scroll to position [65, 0]
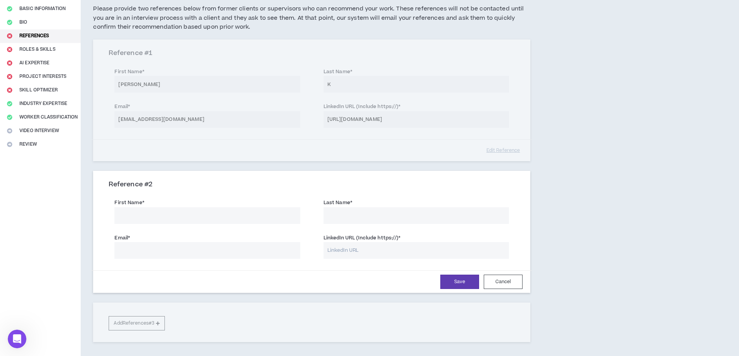
click at [501, 281] on button "Cancel" at bounding box center [503, 282] width 39 height 14
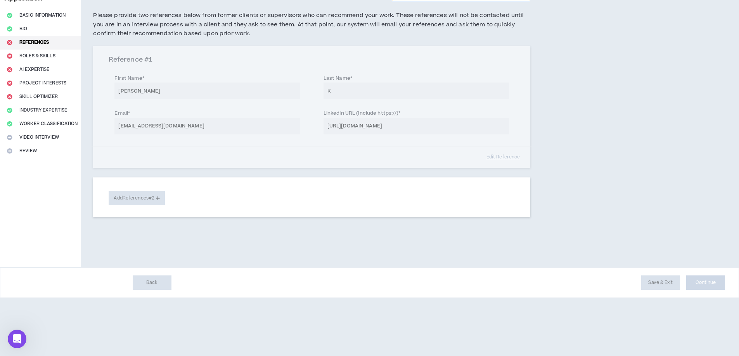
scroll to position [0, 0]
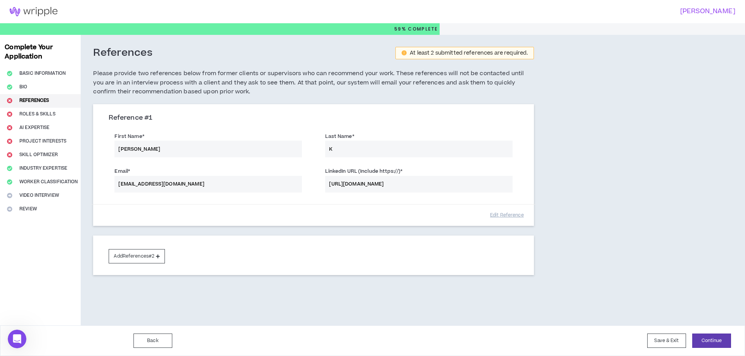
click at [39, 113] on div "Complete Your Application Basic Information Bio References Roles & Skills AI Ex…" at bounding box center [40, 180] width 81 height 291
click at [709, 344] on button "Continue" at bounding box center [711, 341] width 39 height 14
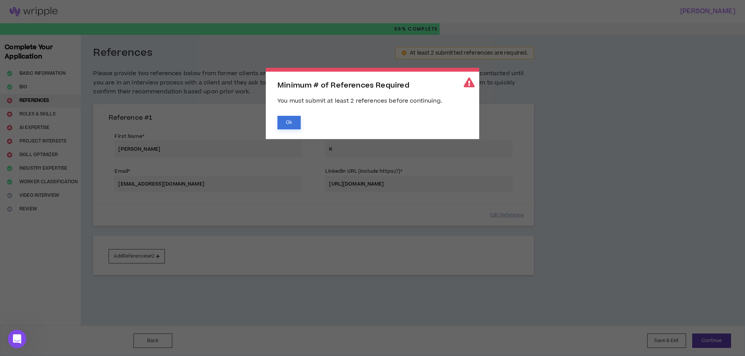
click at [290, 124] on button "Ok" at bounding box center [288, 123] width 23 height 14
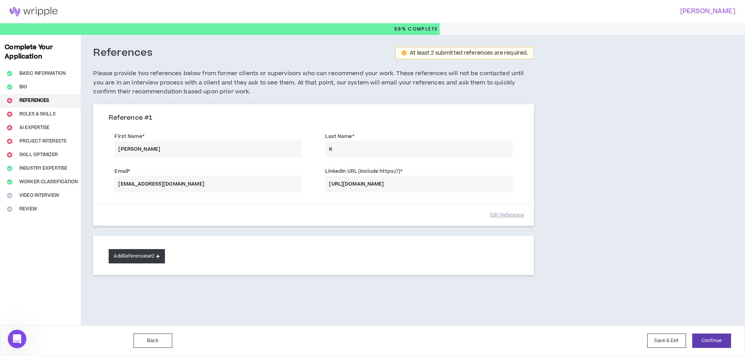
click at [153, 257] on button "Add References #2" at bounding box center [137, 256] width 56 height 14
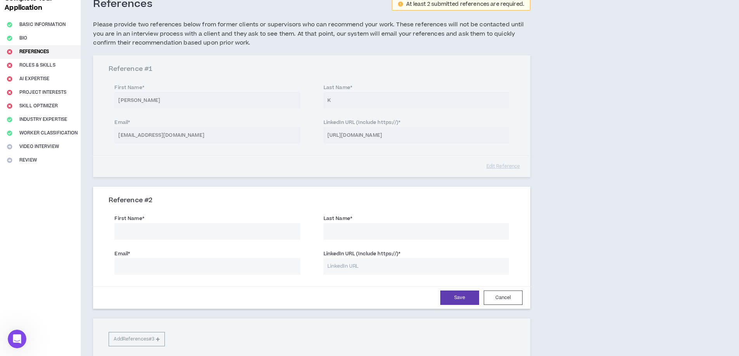
scroll to position [65, 0]
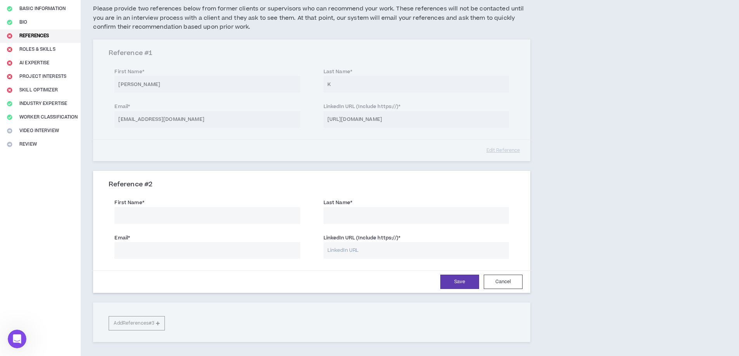
click at [363, 253] on input "LinkedIn URL (Include https://) *" at bounding box center [415, 250] width 185 height 17
click at [204, 219] on input "First Name *" at bounding box center [206, 216] width 185 height 17
click at [360, 246] on input "LinkedIn URL (Include https://) *" at bounding box center [415, 250] width 185 height 17
paste input "https://www.linkedin.com/company/google/"
type input "https://www.linkedin.com/company/google/"
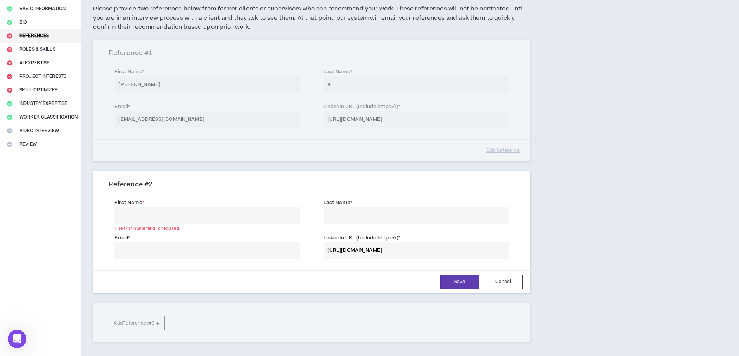
click at [216, 216] on input "First Name *" at bounding box center [206, 216] width 185 height 17
type input "GOOGLE"
click at [349, 214] on input "Last Name *" at bounding box center [415, 216] width 185 height 17
type input "c"
type input "LLC"
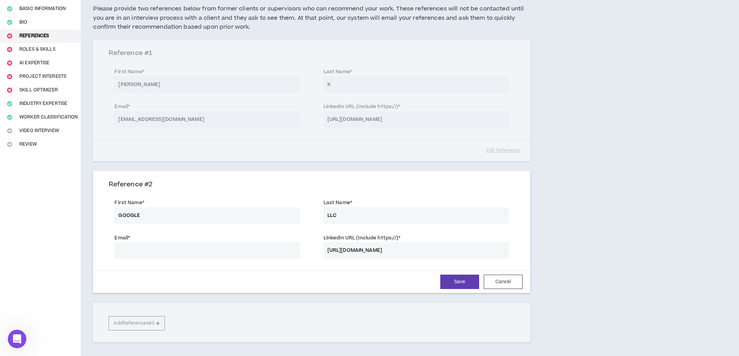
click at [249, 252] on input "Email *" at bounding box center [206, 250] width 185 height 17
click at [229, 251] on input "Email *" at bounding box center [206, 250] width 185 height 17
click at [451, 285] on button "Save" at bounding box center [459, 282] width 39 height 14
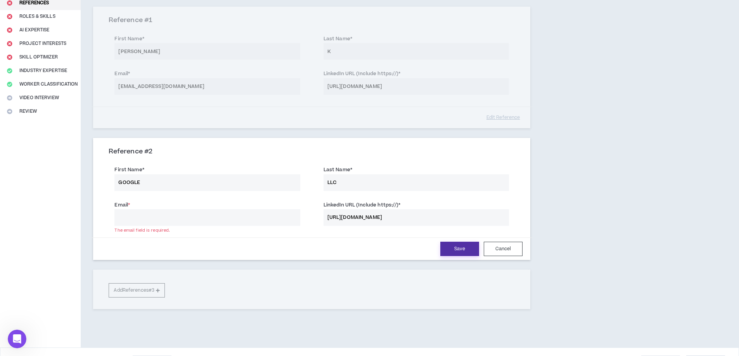
scroll to position [120, 0]
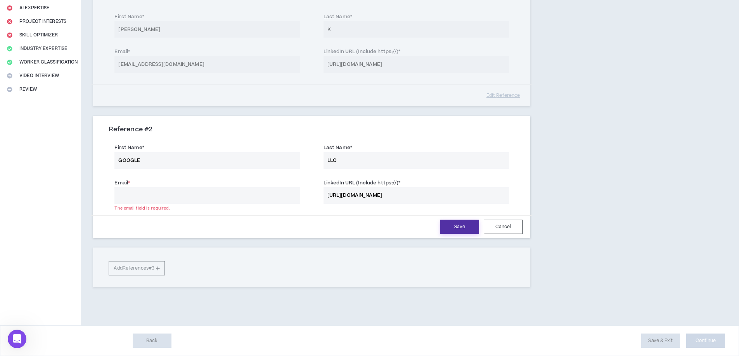
click at [453, 227] on button "Save" at bounding box center [459, 227] width 39 height 14
click at [226, 194] on input "Email *" at bounding box center [206, 195] width 185 height 17
click at [184, 196] on input "Email *" at bounding box center [206, 195] width 185 height 17
click at [185, 195] on input "Email *" at bounding box center [206, 195] width 185 height 17
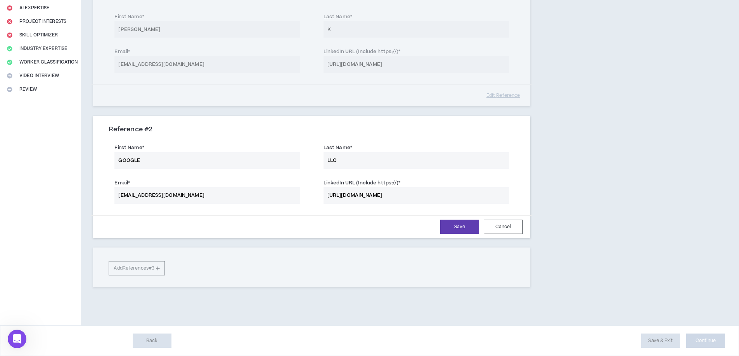
drag, startPoint x: 151, startPoint y: 195, endPoint x: 107, endPoint y: 194, distance: 43.4
click at [107, 194] on div "Email * dropshipflex@gmail.com" at bounding box center [207, 190] width 209 height 27
click at [167, 196] on input "@gmail.com" at bounding box center [206, 195] width 185 height 17
click at [119, 195] on input "@gmail.com" at bounding box center [206, 195] width 185 height 17
drag, startPoint x: 136, startPoint y: 196, endPoint x: 97, endPoint y: 197, distance: 38.8
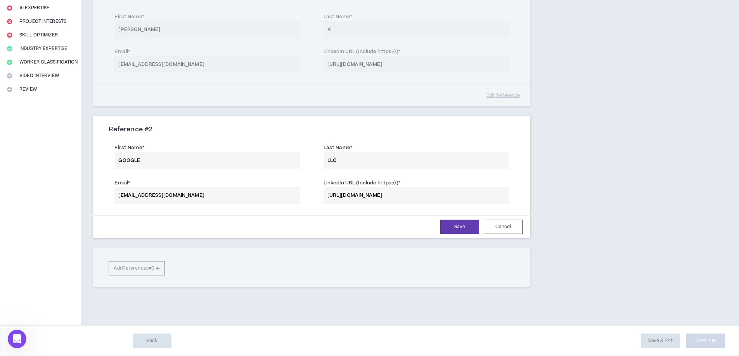
click at [97, 196] on div "Reference # 2 First Name * GOOGLE Last Name * LLC Email * Google@gmail.com Link…" at bounding box center [311, 178] width 437 height 120
click at [119, 197] on input "@gmail.com" at bounding box center [206, 195] width 185 height 17
click at [190, 191] on input "@gmail.com" at bounding box center [206, 195] width 185 height 17
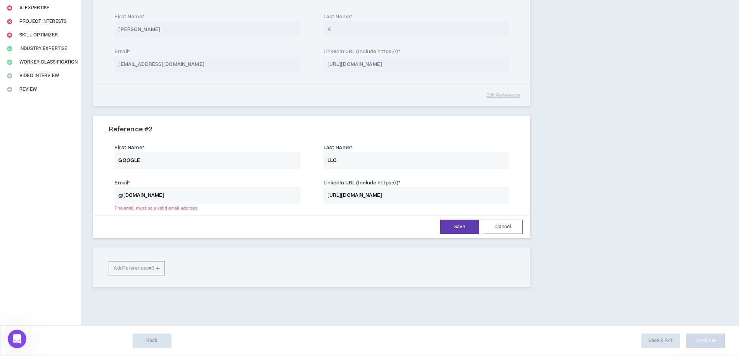
paste input "domainsflex"
type input "domainsflex@gmail.com"
click at [455, 228] on button "Save" at bounding box center [459, 227] width 39 height 14
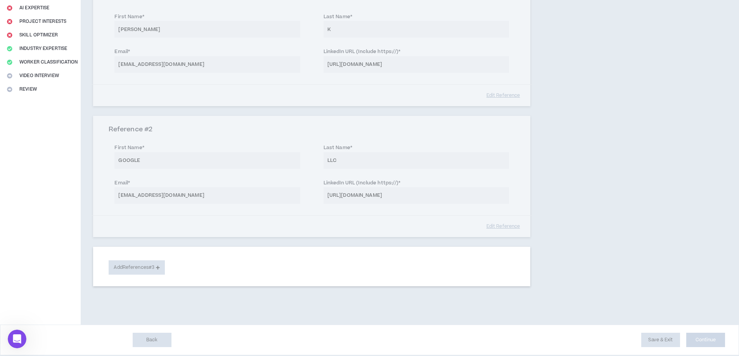
scroll to position [119, 0]
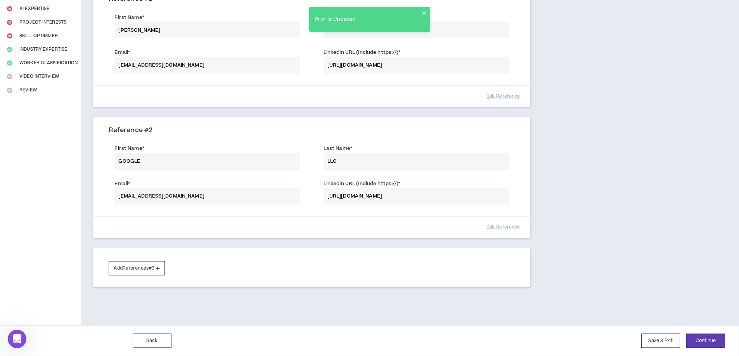
click at [36, 47] on div "Complete Your Application Basic Information Bio References Roles & Skills AI Ex…" at bounding box center [40, 121] width 81 height 410
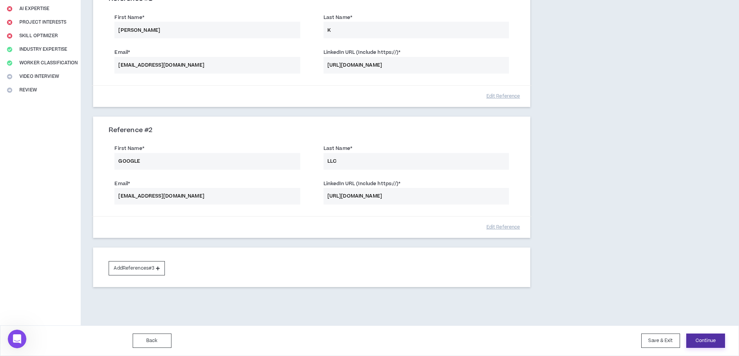
click at [706, 341] on button "Continue" at bounding box center [705, 341] width 39 height 14
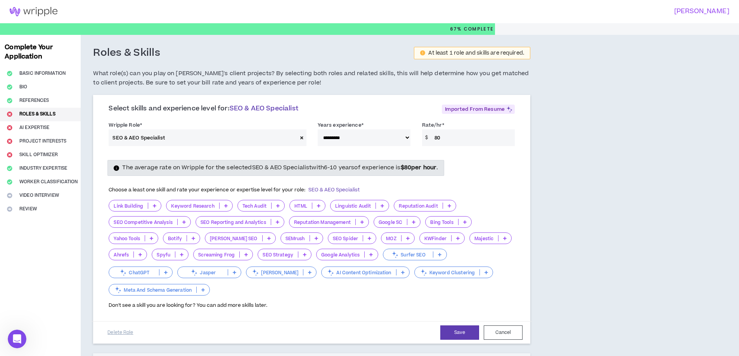
click at [365, 137] on select "**********" at bounding box center [364, 138] width 93 height 17
select select "**"
click at [318, 130] on select "**********" at bounding box center [364, 138] width 93 height 17
click at [465, 138] on input "80" at bounding box center [473, 138] width 84 height 17
click at [430, 142] on div "$ 80" at bounding box center [468, 138] width 93 height 17
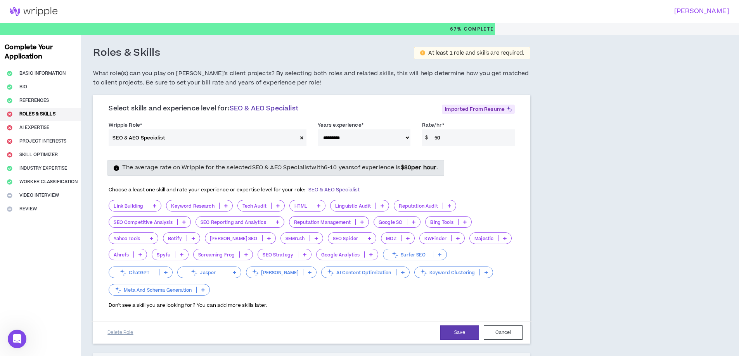
type input "50"
click at [389, 223] on p "Google SC" at bounding box center [390, 223] width 33 height 6
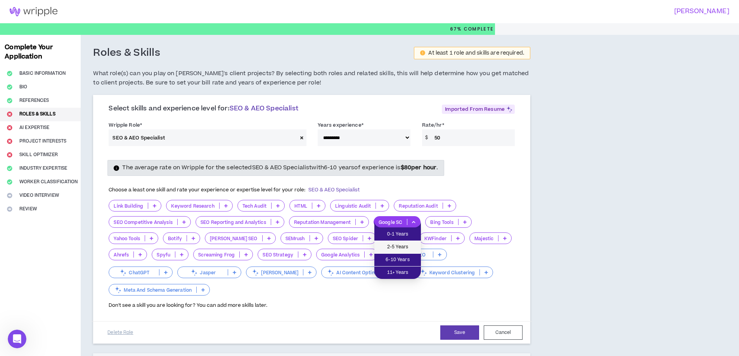
click at [401, 245] on span "2-5 Years" at bounding box center [397, 247] width 37 height 9
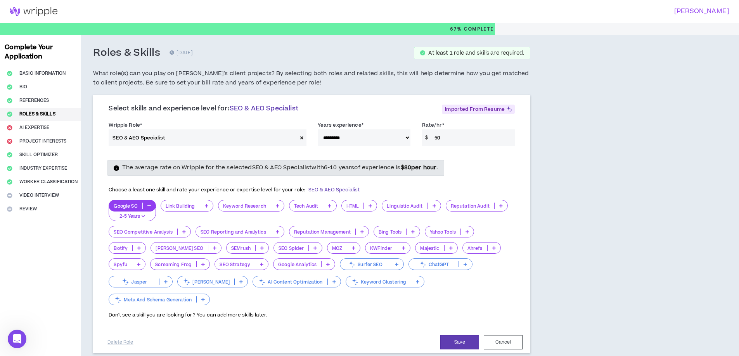
click at [452, 230] on p "Yahoo Tools" at bounding box center [443, 232] width 36 height 6
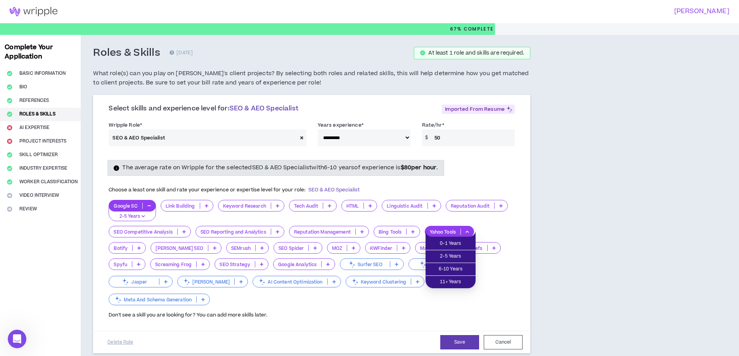
click at [452, 230] on p "Yahoo Tools" at bounding box center [443, 232] width 36 height 6
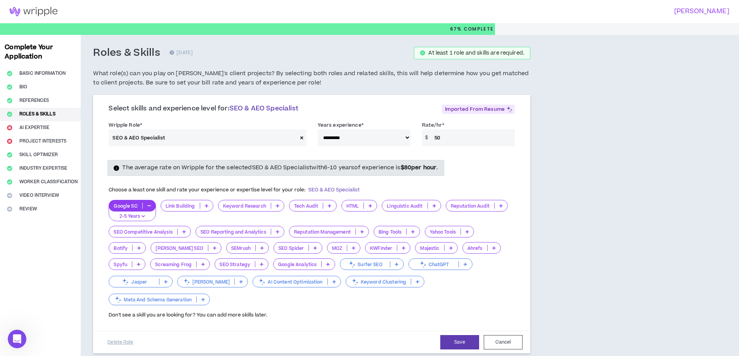
click at [393, 232] on p "Bing Tools" at bounding box center [390, 232] width 32 height 6
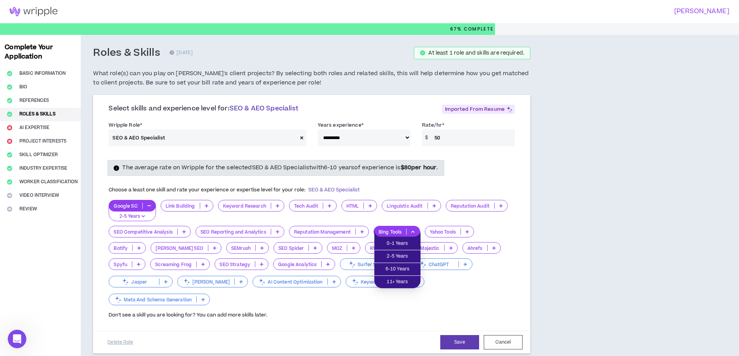
click at [393, 232] on p "Bing Tools" at bounding box center [390, 232] width 32 height 6
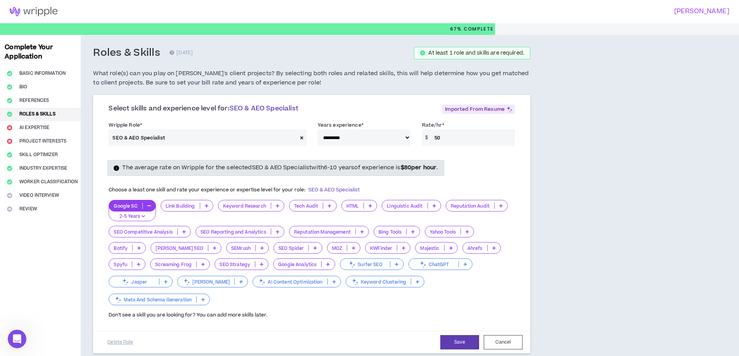
click at [436, 267] on p "ChatGPT" at bounding box center [434, 265] width 50 height 6
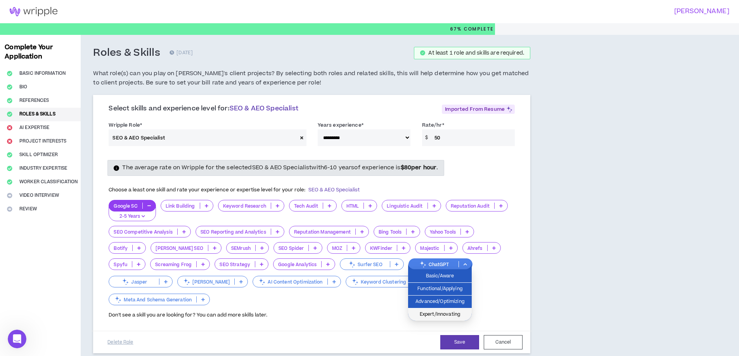
click at [445, 315] on span "Expert/Innovating" at bounding box center [440, 315] width 54 height 9
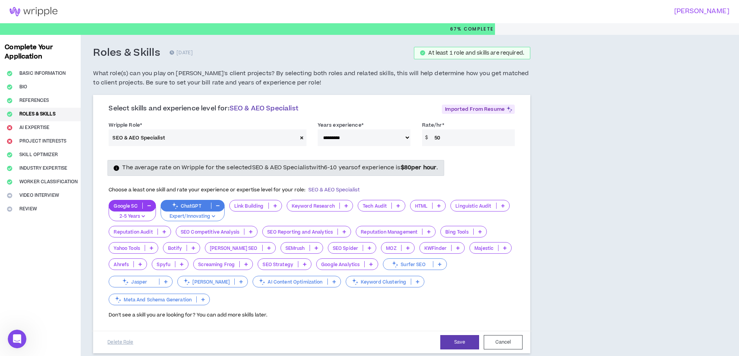
click at [215, 232] on p "SEO Competitive Analysis" at bounding box center [210, 232] width 68 height 6
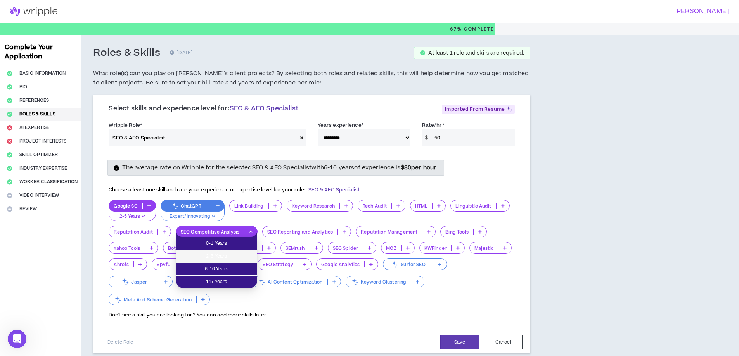
drag, startPoint x: 219, startPoint y: 259, endPoint x: 282, endPoint y: 251, distance: 62.9
click at [219, 259] on span "2-5 Years" at bounding box center [216, 257] width 72 height 9
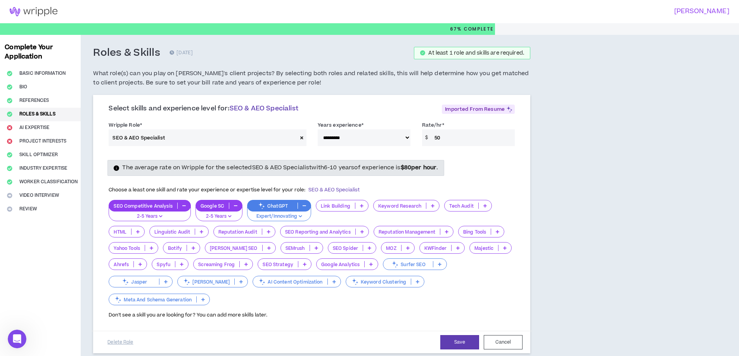
click at [472, 235] on p "Bing Tools" at bounding box center [474, 232] width 32 height 6
click at [483, 259] on span "2-5 Years" at bounding box center [481, 257] width 37 height 9
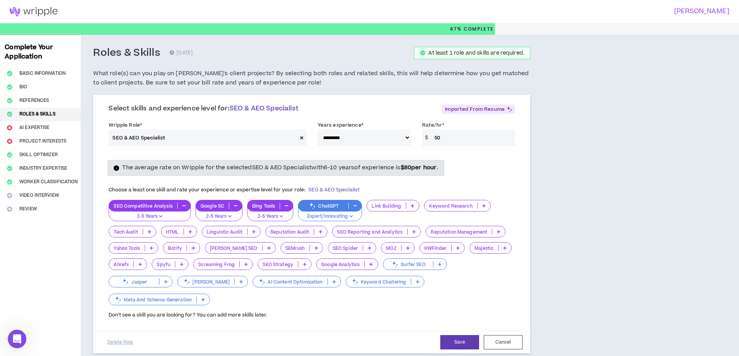
click at [150, 231] on icon at bounding box center [149, 232] width 3 height 4
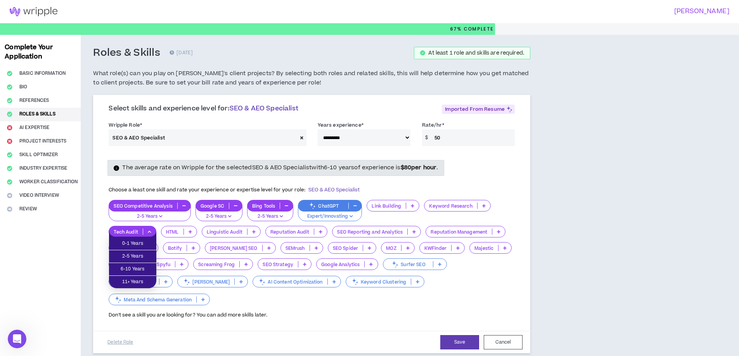
click at [149, 231] on icon at bounding box center [149, 232] width 3 height 4
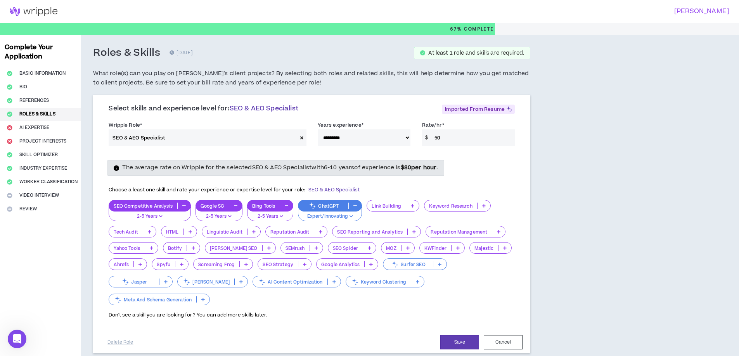
click at [384, 207] on p "Link Building" at bounding box center [386, 206] width 39 height 6
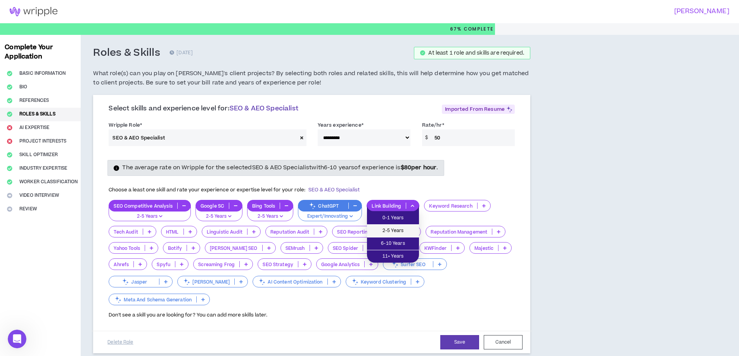
click at [389, 232] on span "2-5 Years" at bounding box center [393, 231] width 43 height 9
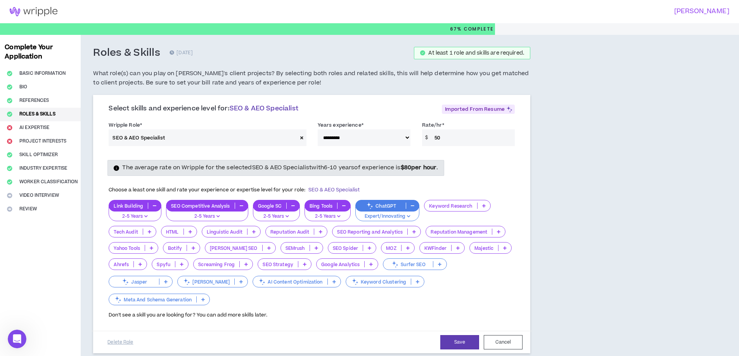
click at [275, 262] on p "SEO Strategy" at bounding box center [278, 265] width 40 height 6
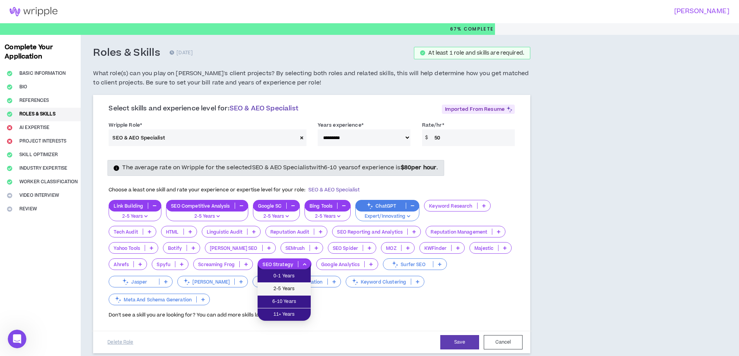
click at [292, 291] on span "2-5 Years" at bounding box center [284, 289] width 44 height 9
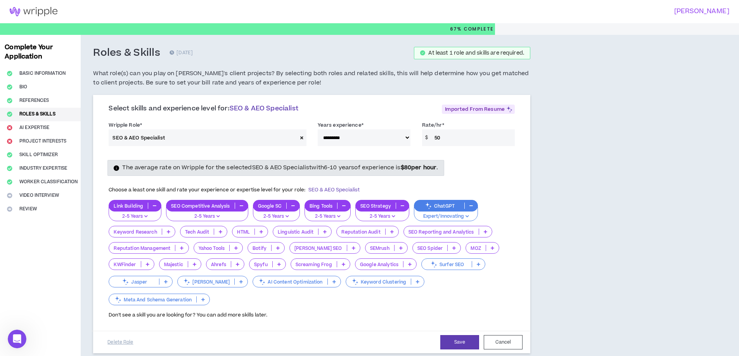
click at [389, 263] on p "Google Analytics" at bounding box center [379, 265] width 48 height 6
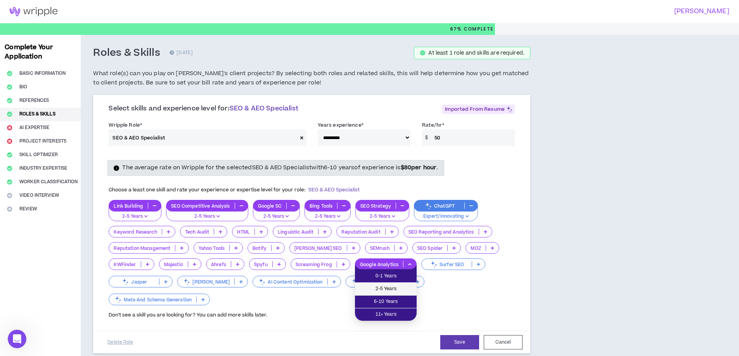
click at [392, 289] on span "2-5 Years" at bounding box center [386, 289] width 52 height 9
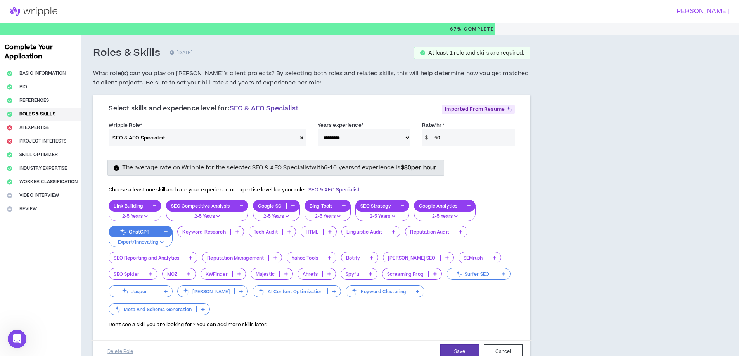
click at [459, 255] on p "SEMrush" at bounding box center [473, 258] width 29 height 6
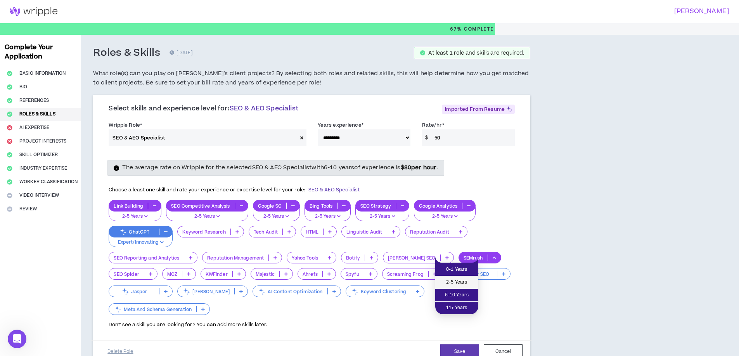
click at [456, 284] on span "2-5 Years" at bounding box center [457, 282] width 34 height 9
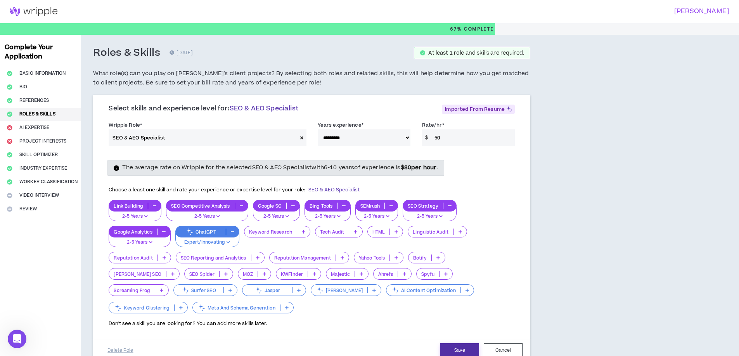
click at [465, 351] on button "Save" at bounding box center [459, 351] width 39 height 14
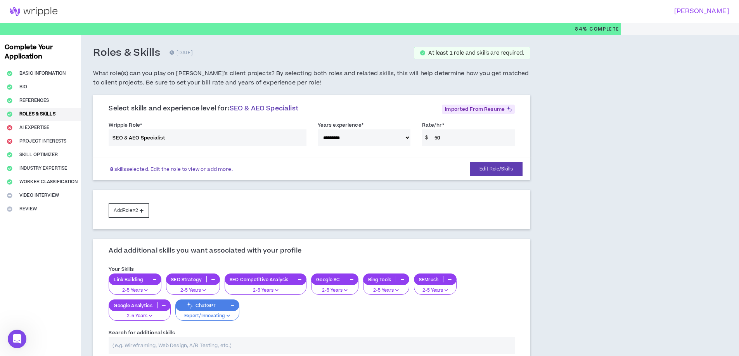
click at [199, 139] on div "**********" at bounding box center [312, 135] width 418 height 33
click at [198, 135] on div "**********" at bounding box center [312, 135] width 418 height 33
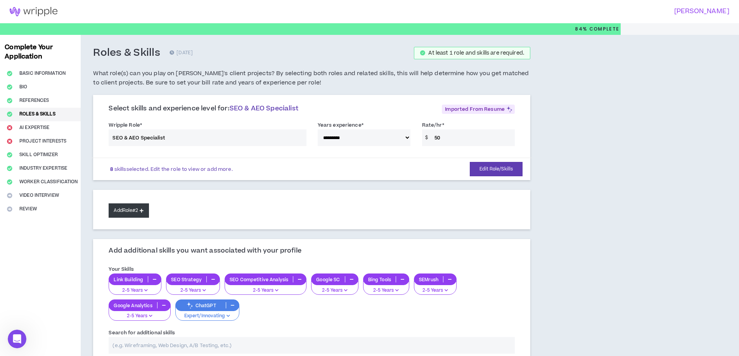
click at [133, 214] on button "Add Role #2" at bounding box center [129, 211] width 40 height 14
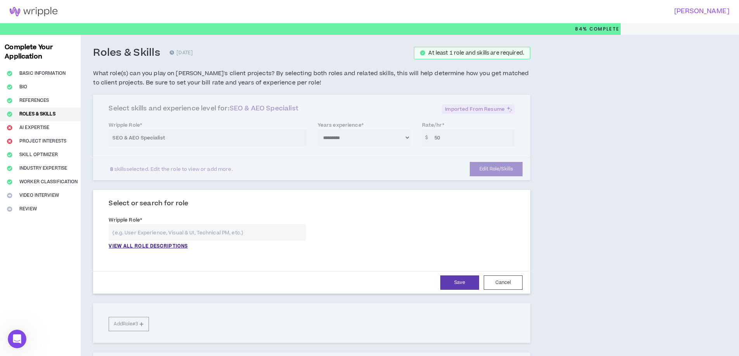
click at [198, 230] on input "text" at bounding box center [207, 233] width 197 height 17
type input "e"
type input "E"
click at [170, 235] on input "COMMERCE" at bounding box center [207, 233] width 197 height 17
type input "COMME"
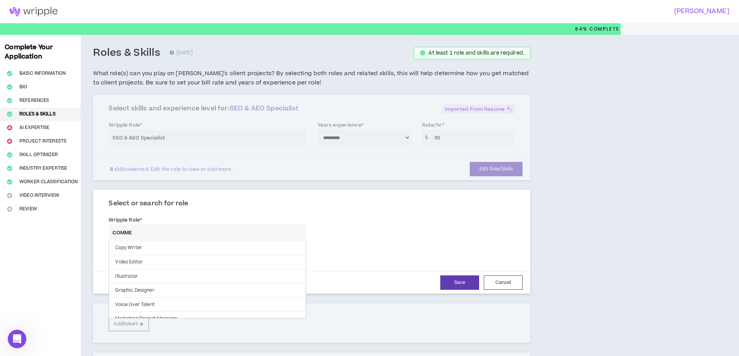
click at [211, 232] on input "COMME" at bounding box center [207, 233] width 197 height 17
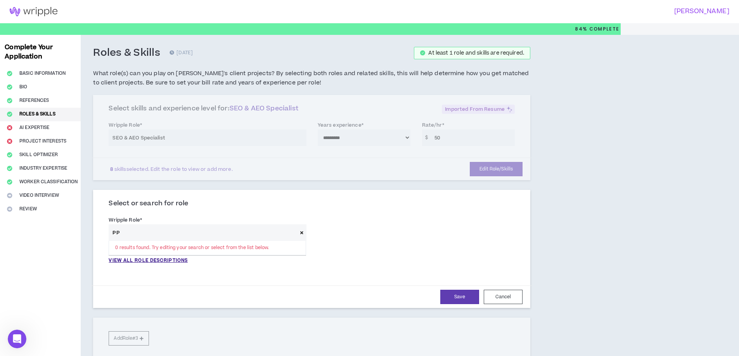
type input "P"
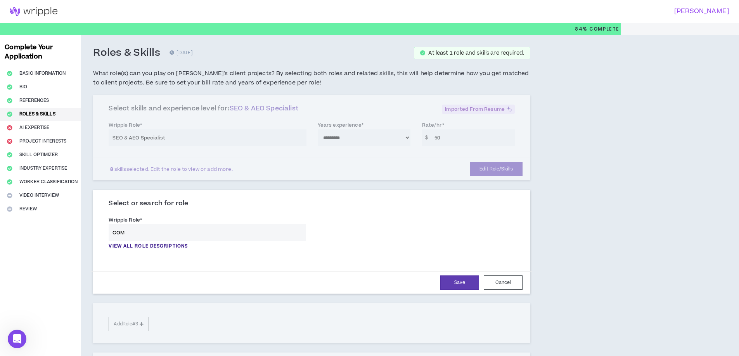
click at [374, 242] on div "**********" at bounding box center [312, 235] width 418 height 42
click at [163, 246] on p "VIEW ALL ROLE DESCRIPTIONS" at bounding box center [148, 246] width 79 height 7
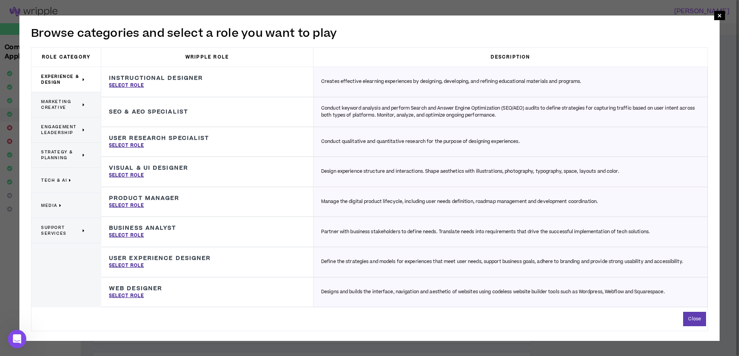
click at [67, 107] on span "Marketing Creative" at bounding box center [61, 105] width 40 height 12
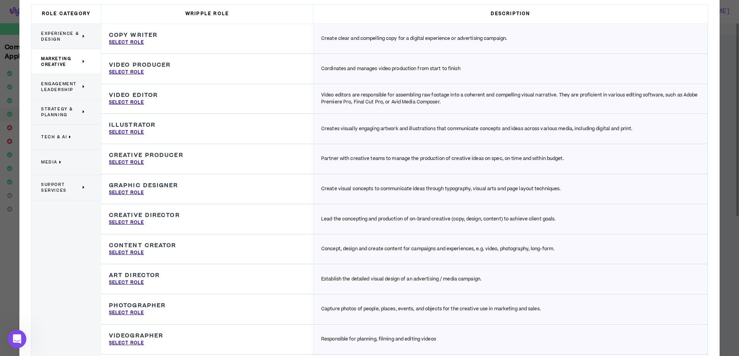
click at [67, 87] on span "Engagement Leadership" at bounding box center [61, 87] width 40 height 12
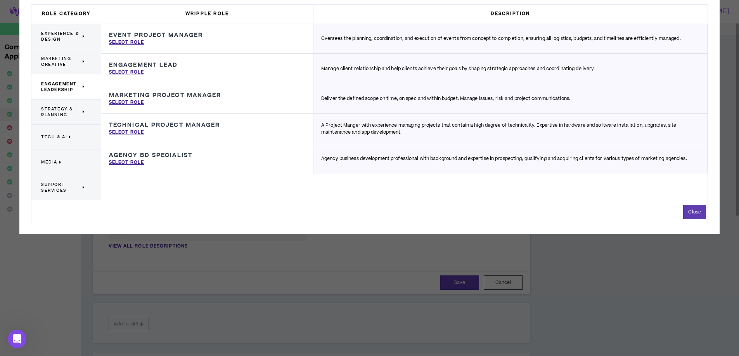
click at [66, 110] on span "Strategy & Planning" at bounding box center [61, 112] width 40 height 12
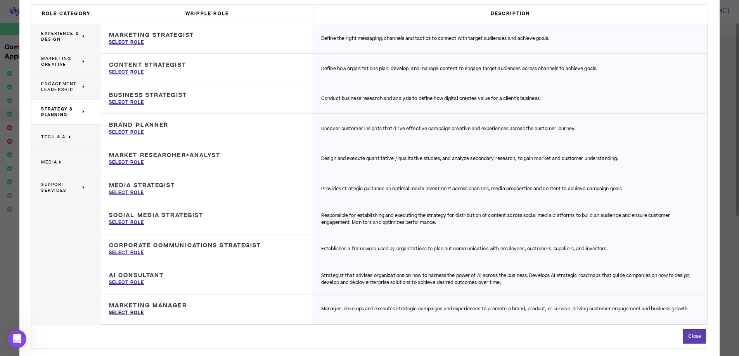
click at [125, 316] on p "Select Role" at bounding box center [126, 313] width 35 height 7
type input "Marketing Manager"
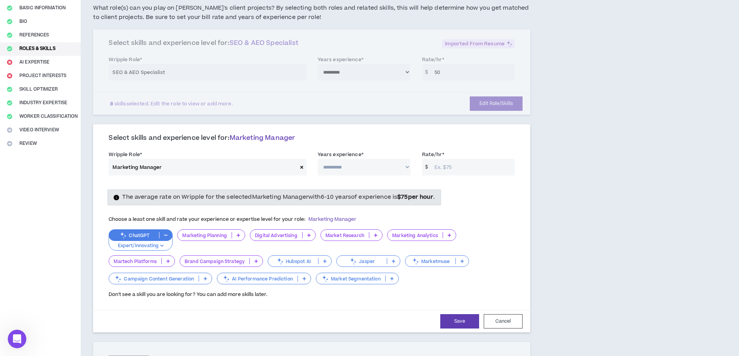
scroll to position [65, 0]
click at [28, 61] on div "Complete Your Application Basic Information Bio References Roles & Skills AI Ex…" at bounding box center [40, 272] width 81 height 605
click at [301, 168] on icon at bounding box center [301, 168] width 3 height 4
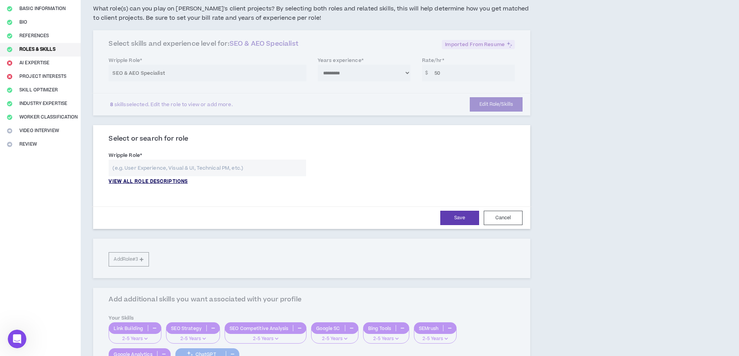
click at [170, 183] on p "VIEW ALL ROLE DESCRIPTIONS" at bounding box center [148, 181] width 79 height 7
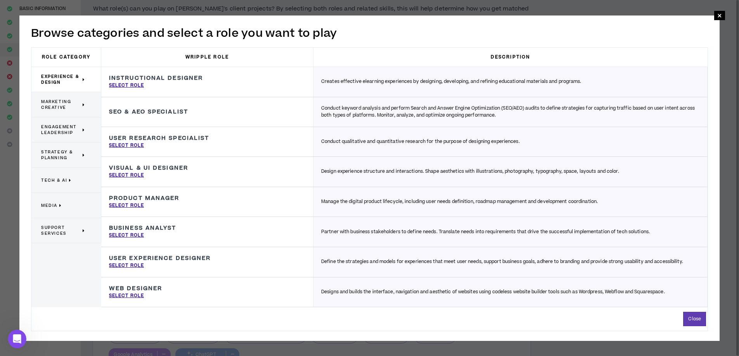
click at [55, 84] on span "Experience & Design" at bounding box center [61, 80] width 40 height 12
click at [66, 110] on span "Marketing Creative" at bounding box center [61, 105] width 40 height 12
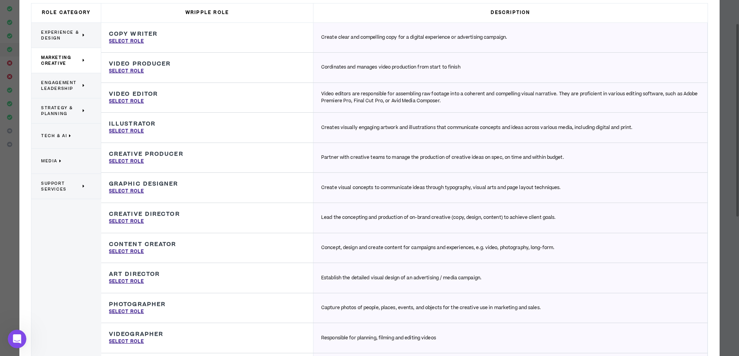
click at [62, 85] on span "Engagement Leadership" at bounding box center [61, 86] width 40 height 12
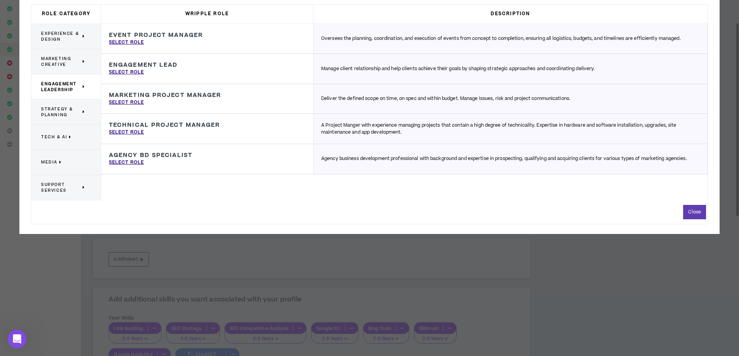
click at [69, 112] on span "Strategy & Planning" at bounding box center [61, 112] width 40 height 12
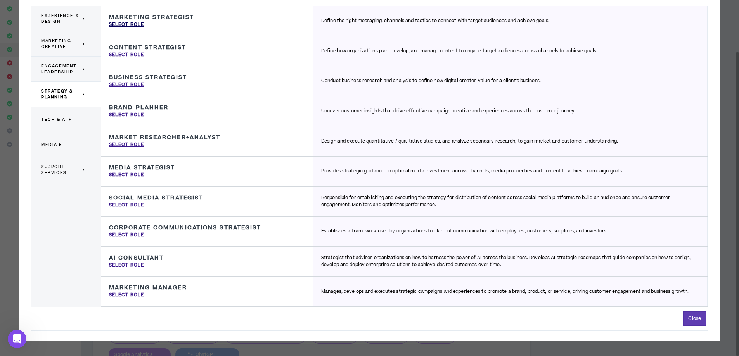
click at [119, 26] on p "Select Role" at bounding box center [126, 24] width 35 height 7
type input "Marketing Strategist"
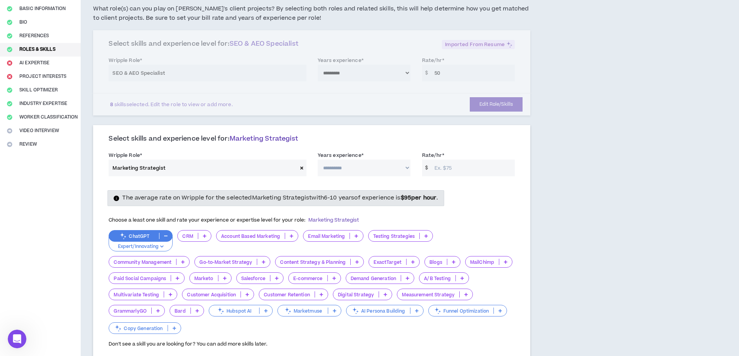
click at [336, 166] on select "**********" at bounding box center [364, 168] width 93 height 17
select select "**"
click at [318, 160] on select "**********" at bounding box center [364, 168] width 93 height 17
click at [451, 169] on input "Rate/hr *" at bounding box center [473, 168] width 84 height 17
type input "60"
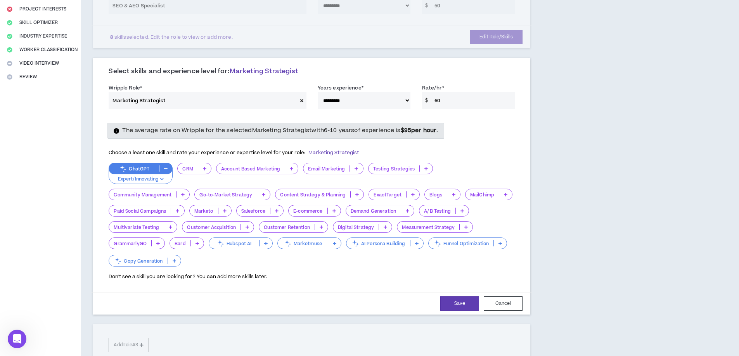
scroll to position [194, 0]
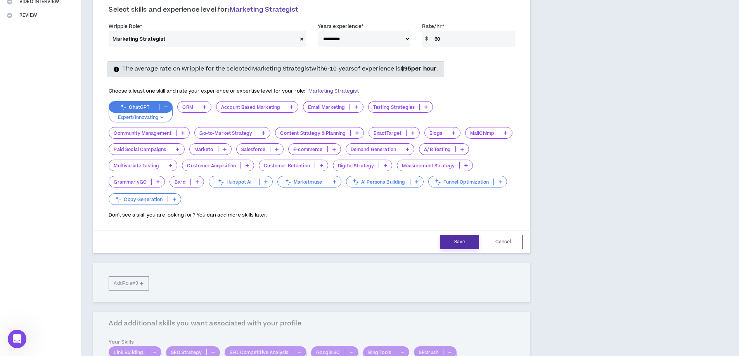
click at [460, 241] on button "Save" at bounding box center [459, 242] width 39 height 14
select select "**"
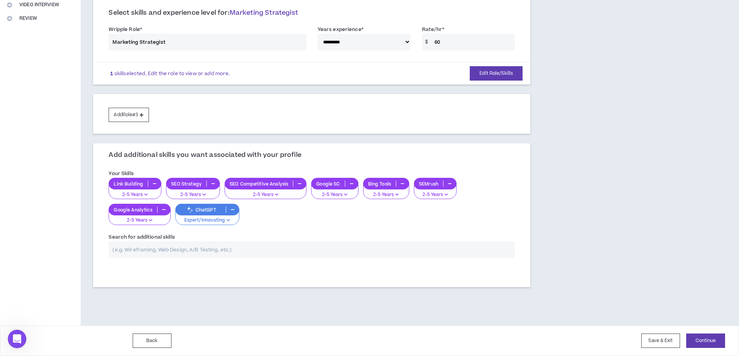
scroll to position [0, 0]
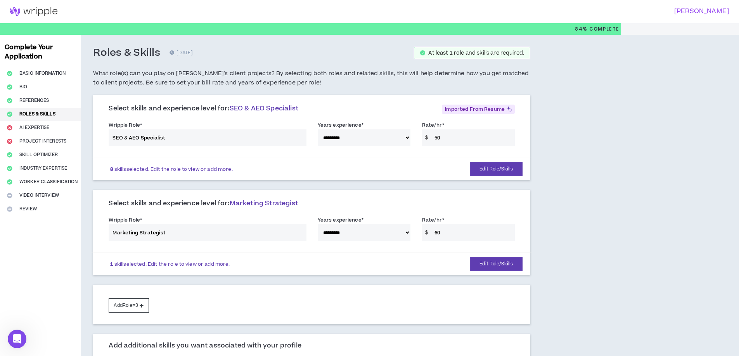
click at [25, 128] on div "Complete Your Application Basic Information Bio References Roles & Skills AI Ex…" at bounding box center [40, 276] width 81 height 482
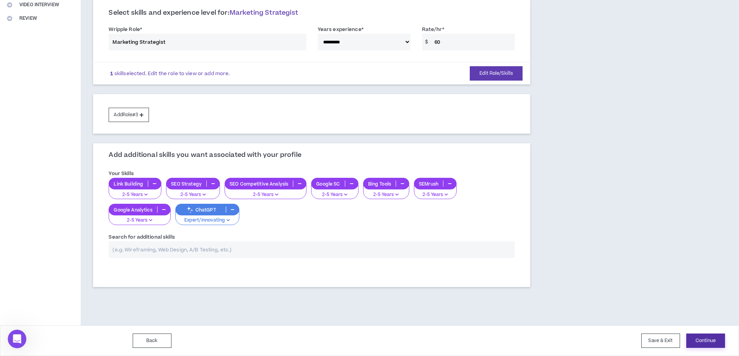
click at [712, 343] on button "Continue" at bounding box center [705, 341] width 39 height 14
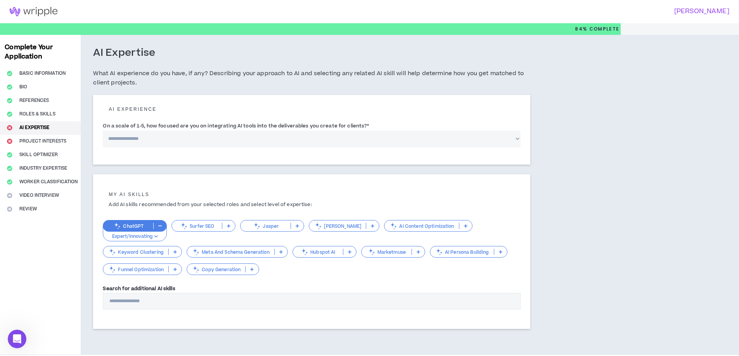
click at [150, 140] on select "**********" at bounding box center [312, 139] width 418 height 17
select select "*"
click at [103, 131] on select "**********" at bounding box center [312, 139] width 418 height 17
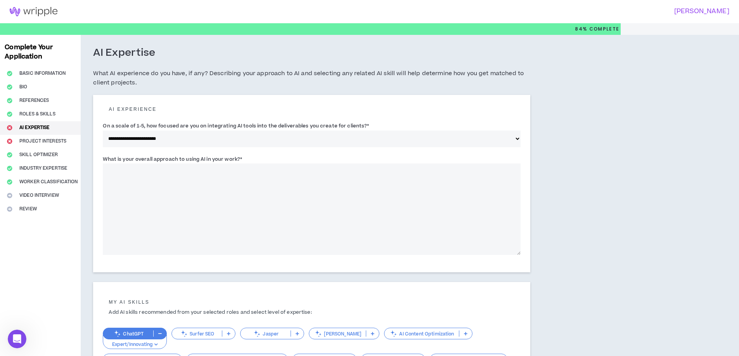
click at [200, 192] on textarea "What is your overall approach to using AI in your work? *" at bounding box center [312, 210] width 418 height 92
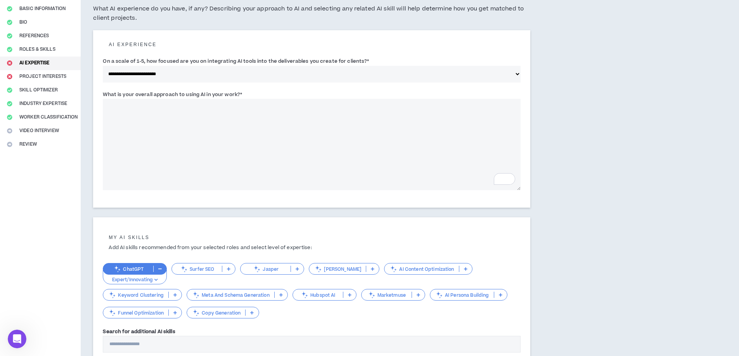
click at [158, 141] on textarea "What is your overall approach to using AI in your work? *" at bounding box center [312, 145] width 418 height 92
type textarea "*"
click at [253, 105] on textarea "What is your overall approach to using AI in your work? *" at bounding box center [312, 145] width 418 height 92
paste textarea "**********"
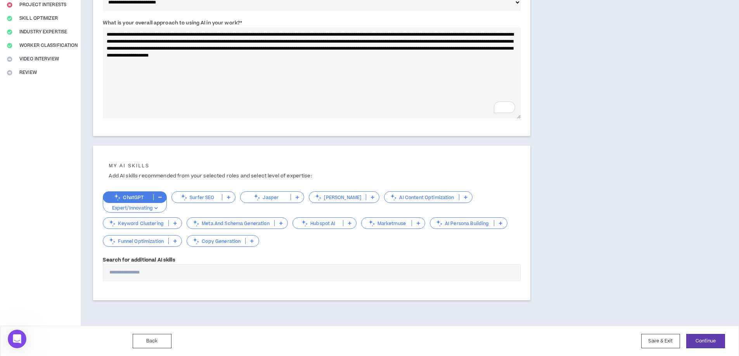
scroll to position [137, 0]
type textarea "**********"
click at [166, 272] on input "Search for additional AI skills" at bounding box center [312, 272] width 418 height 17
click at [713, 345] on button "Continue" at bounding box center [705, 341] width 39 height 14
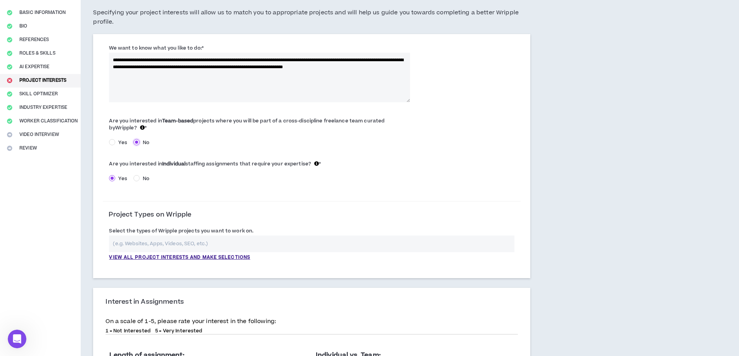
scroll to position [129, 0]
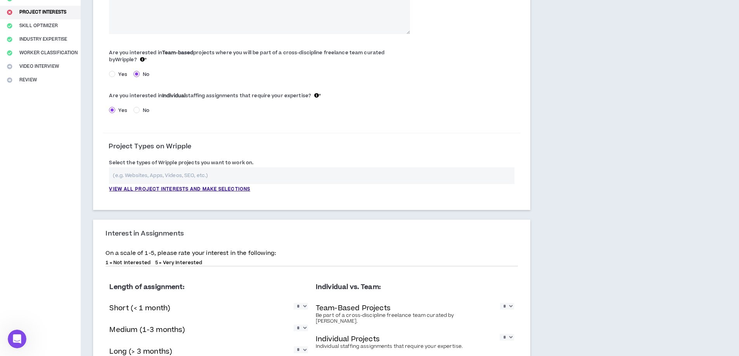
click at [270, 177] on input "text" at bounding box center [311, 176] width 405 height 17
click at [244, 188] on p "View all project interests and make selections" at bounding box center [179, 189] width 141 height 7
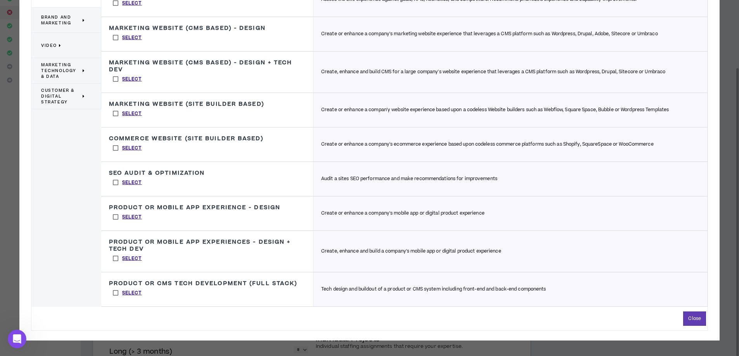
click at [115, 149] on label "Select" at bounding box center [127, 148] width 37 height 12
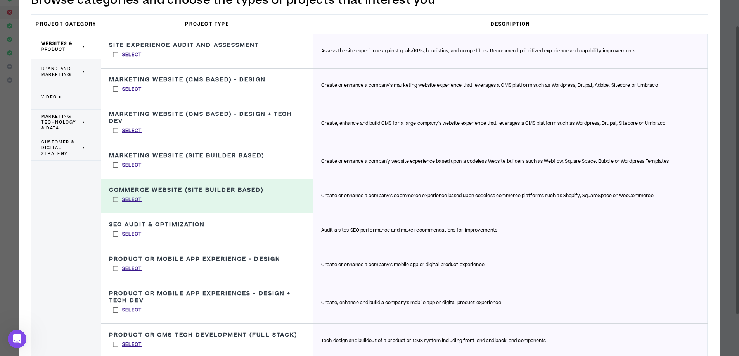
click at [116, 131] on label "Select" at bounding box center [127, 131] width 37 height 12
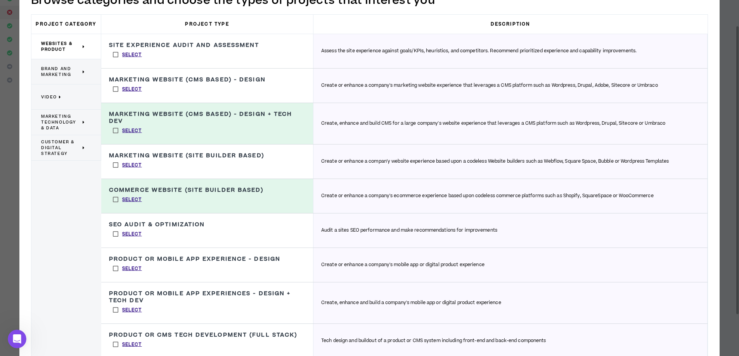
click at [114, 88] on label "Select" at bounding box center [127, 89] width 37 height 12
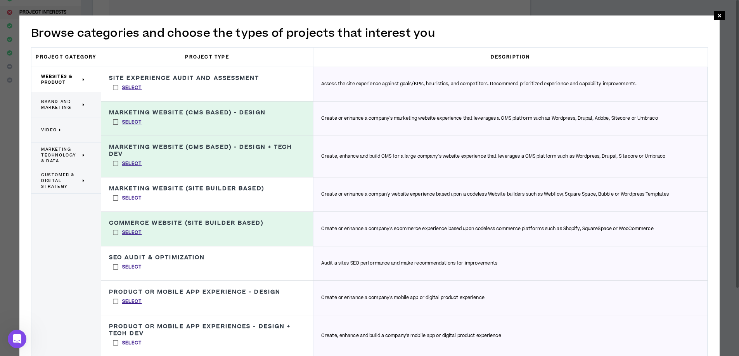
click at [115, 87] on label "Select" at bounding box center [127, 88] width 37 height 12
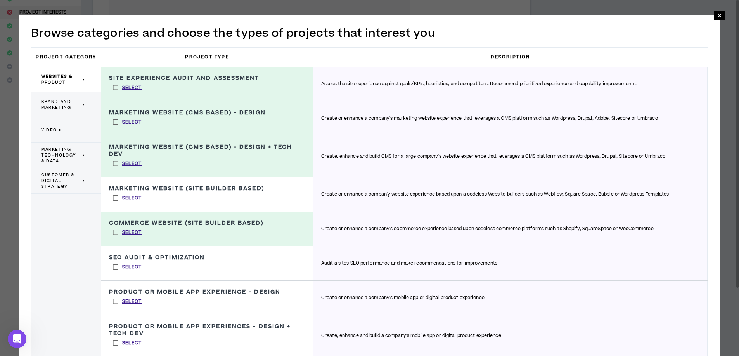
click at [63, 102] on span "Brand and Marketing" at bounding box center [61, 105] width 40 height 12
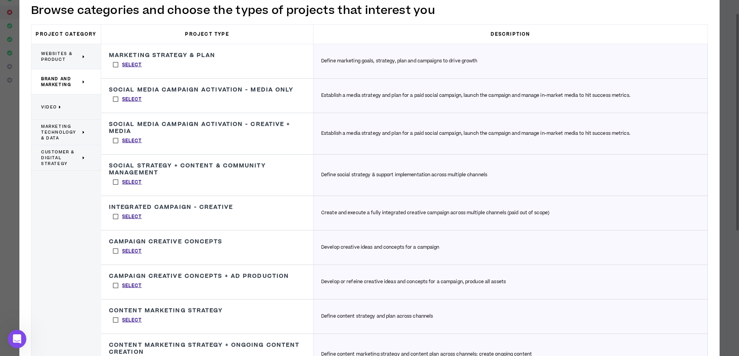
click at [48, 106] on span "Video" at bounding box center [49, 107] width 16 height 6
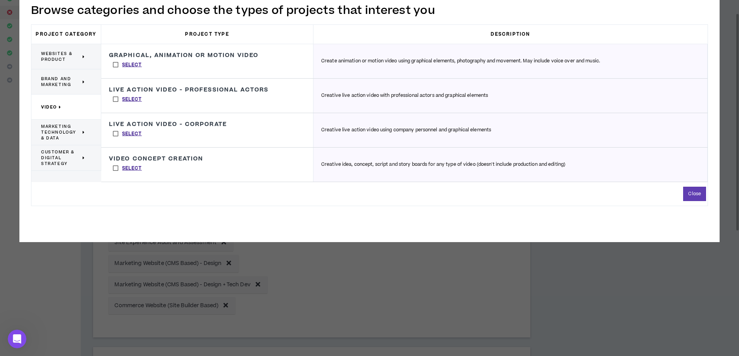
click at [58, 132] on span "Marketing Technology & Data" at bounding box center [61, 132] width 40 height 17
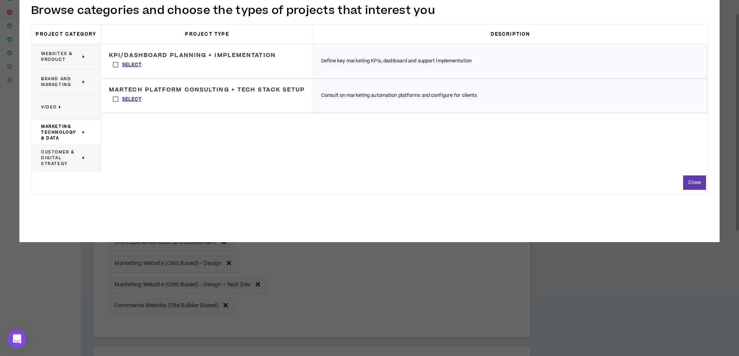
click at [67, 163] on span "Customer & Digital Strategy" at bounding box center [61, 157] width 40 height 17
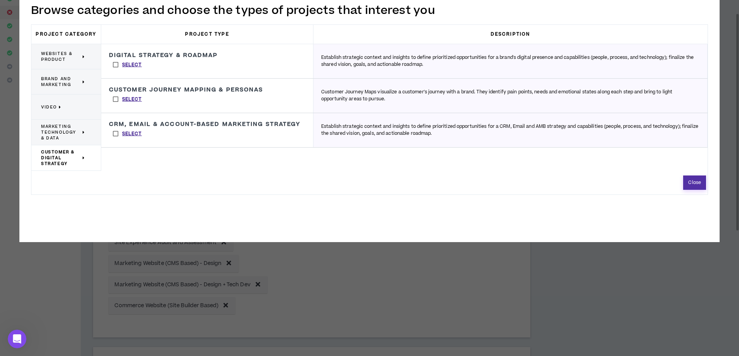
click at [693, 180] on button "Close" at bounding box center [694, 183] width 23 height 14
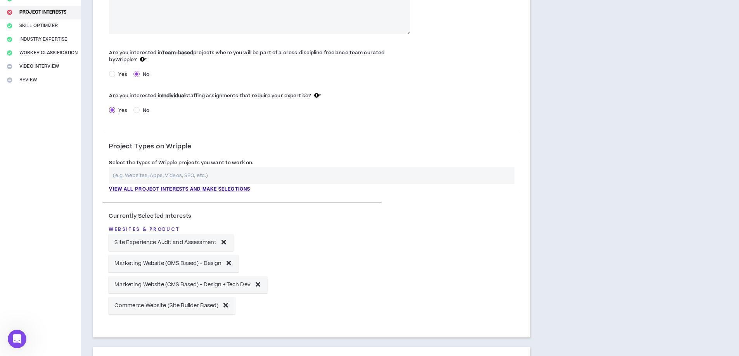
click at [258, 175] on input "text" at bounding box center [311, 176] width 405 height 17
type input "A"
type input "C"
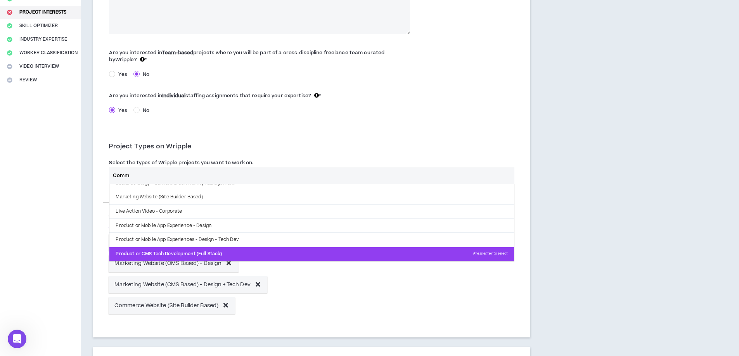
scroll to position [0, 0]
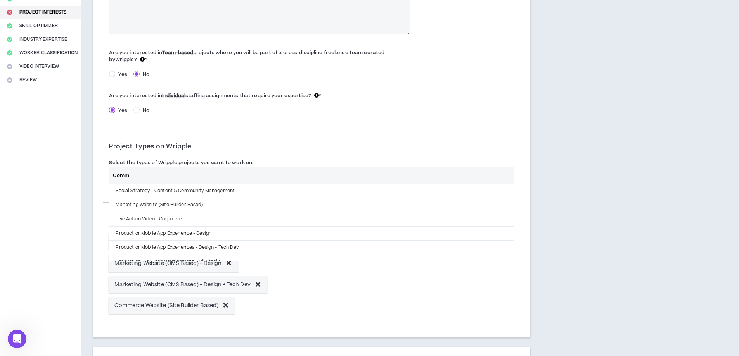
click at [215, 172] on input "Comm" at bounding box center [311, 176] width 405 height 17
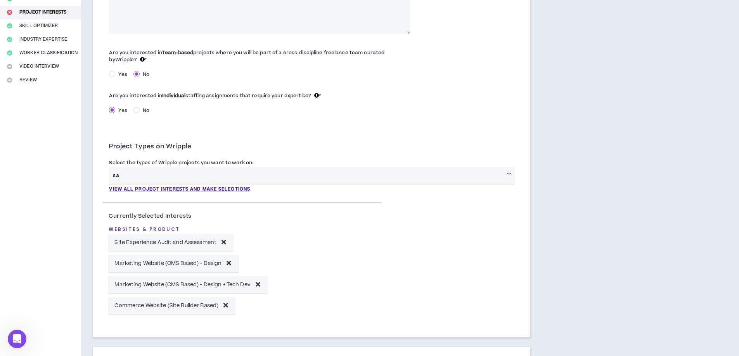
type input "s"
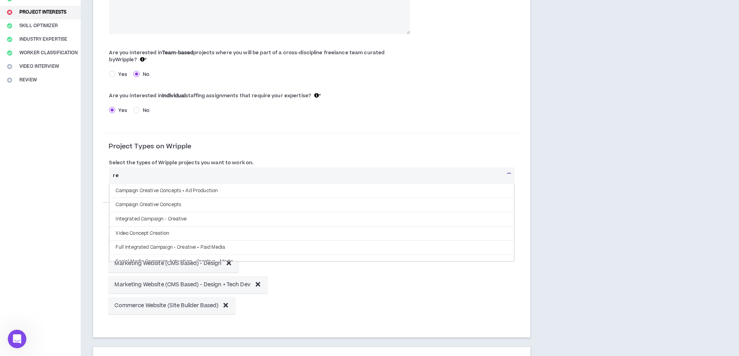
type input "r"
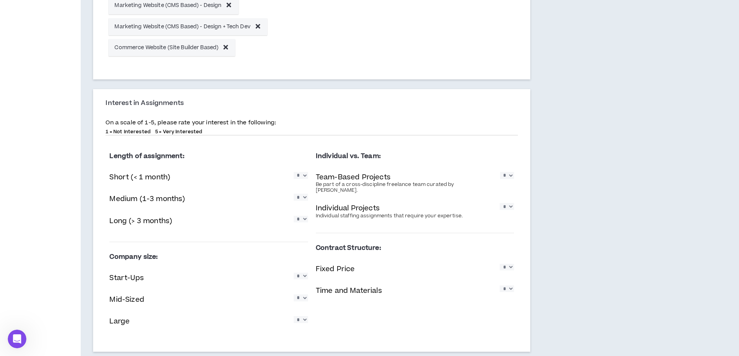
scroll to position [368, 0]
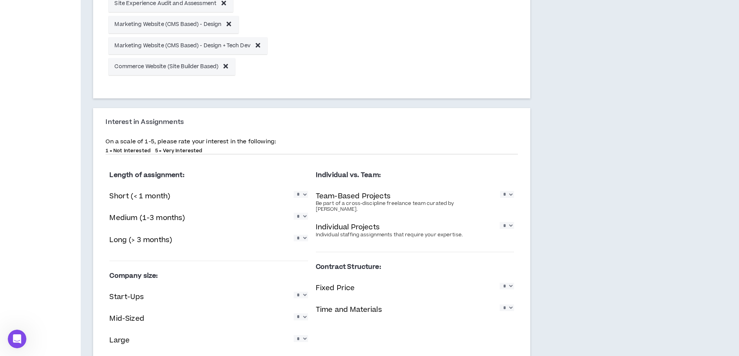
click at [302, 197] on select "* * * * *" at bounding box center [301, 194] width 14 height 7
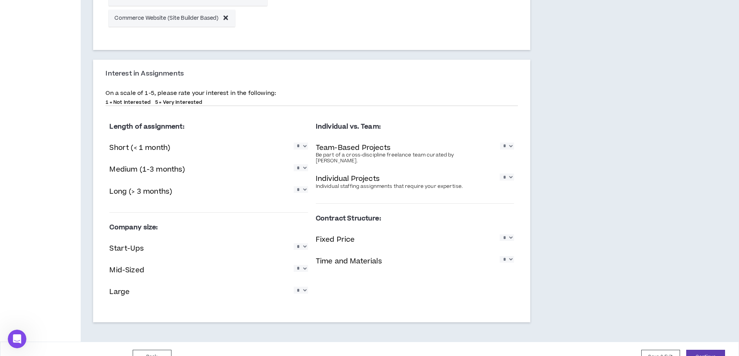
scroll to position [433, 0]
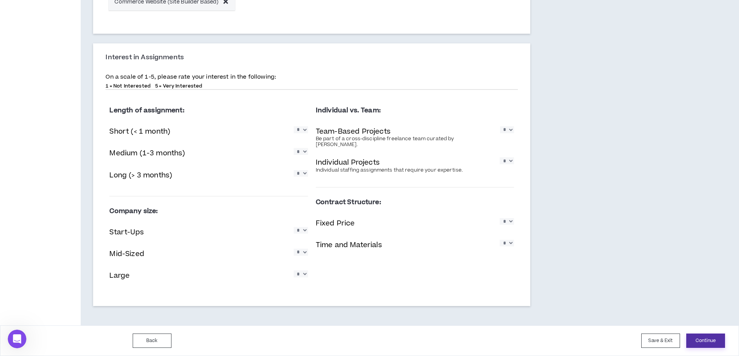
click at [696, 339] on button "Continue" at bounding box center [705, 341] width 39 height 14
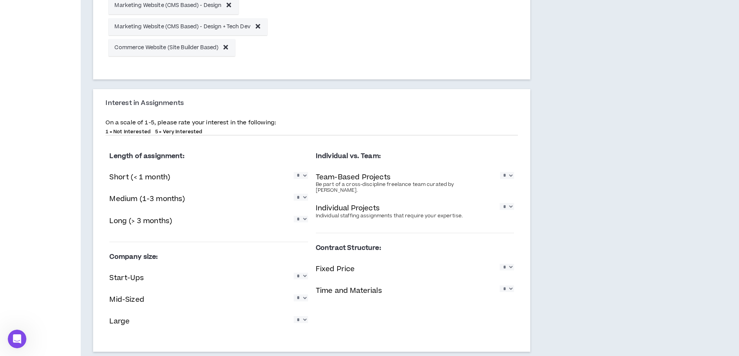
scroll to position [239, 0]
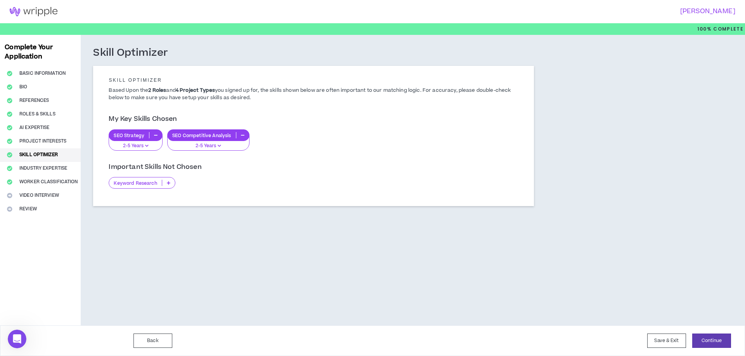
click at [133, 185] on p "Keyword Research" at bounding box center [135, 183] width 52 height 6
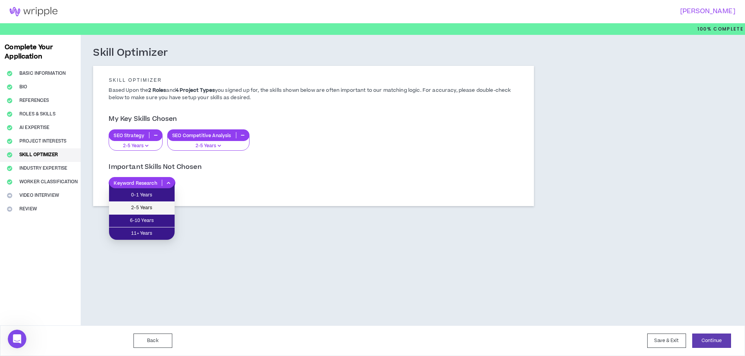
click at [152, 207] on span "2-5 Years" at bounding box center [142, 208] width 56 height 9
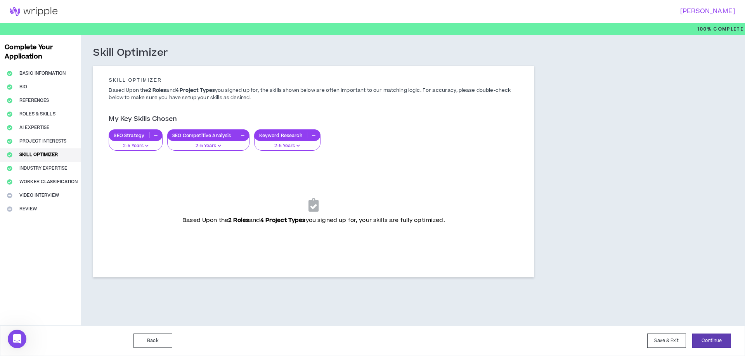
click at [42, 168] on div "Complete Your Application Basic Information Bio References Roles & Skills AI Ex…" at bounding box center [40, 180] width 81 height 291
click at [40, 197] on div "Complete Your Application Basic Information Bio References Roles & Skills AI Ex…" at bounding box center [40, 180] width 81 height 291
click at [42, 195] on div "Complete Your Application Basic Information Bio References Roles & Skills AI Ex…" at bounding box center [40, 180] width 81 height 291
click at [715, 340] on button "Continue" at bounding box center [711, 341] width 39 height 14
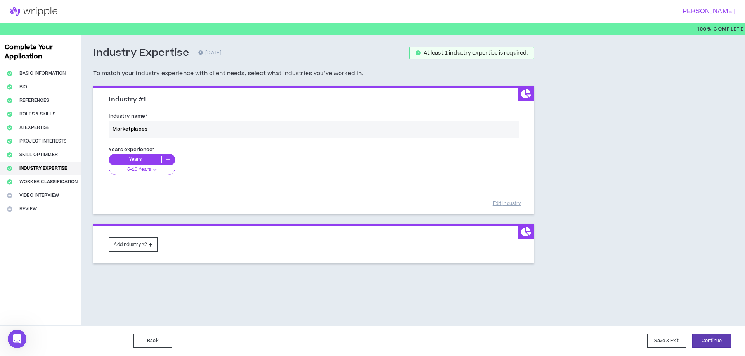
click at [208, 129] on div "Industry name * Marketplaces" at bounding box center [313, 126] width 421 height 33
click at [207, 128] on div "Industry name * Marketplaces" at bounding box center [313, 126] width 421 height 33
click at [145, 159] on div "Years experience * Years 6-10 Years 0-1 Years 2-5 Years 6-10 Years 11+ Years" at bounding box center [313, 165] width 421 height 43
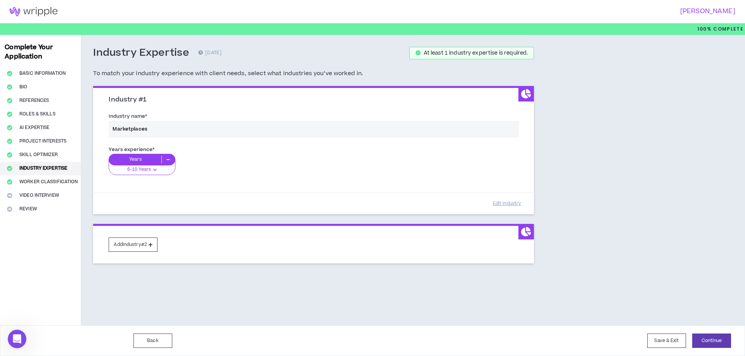
click at [140, 159] on div "Years experience * Years 6-10 Years 0-1 Years 2-5 Years 6-10 Years 11+ Years" at bounding box center [313, 165] width 421 height 43
click at [167, 160] on div "Years experience * Years 6-10 Years 0-1 Years 2-5 Years 6-10 Years 11+ Years" at bounding box center [313, 165] width 421 height 43
click at [170, 159] on div "Years experience * Years 6-10 Years 0-1 Years 2-5 Years 6-10 Years 11+ Years" at bounding box center [313, 165] width 421 height 43
click at [232, 163] on div "Years experience * Years 6-10 Years 0-1 Years 2-5 Years 6-10 Years 11+ Years" at bounding box center [313, 165] width 421 height 43
click at [207, 131] on div "Industry name * Marketplaces" at bounding box center [313, 126] width 421 height 33
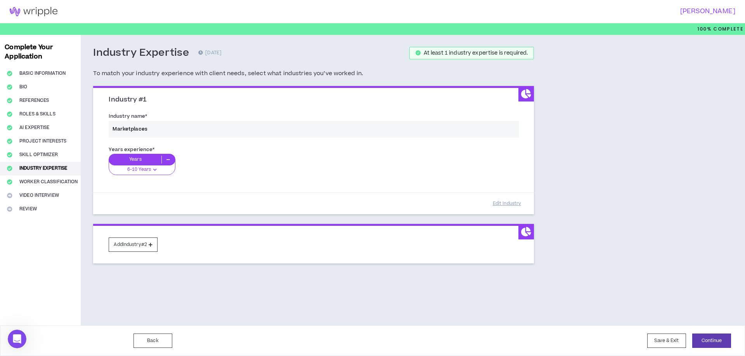
click at [207, 131] on div "Industry name * Marketplaces" at bounding box center [313, 126] width 421 height 33
click at [147, 172] on div "Years experience * Years 6-10 Years 0-1 Years 2-5 Years 6-10 Years 11+ Years" at bounding box center [313, 165] width 421 height 43
click at [168, 161] on div "Years experience * Years 6-10 Years 0-1 Years 2-5 Years 6-10 Years 11+ Years" at bounding box center [313, 165] width 421 height 43
click at [169, 159] on div "Years experience * Years 6-10 Years 0-1 Years 2-5 Years 6-10 Years 11+ Years" at bounding box center [313, 165] width 421 height 43
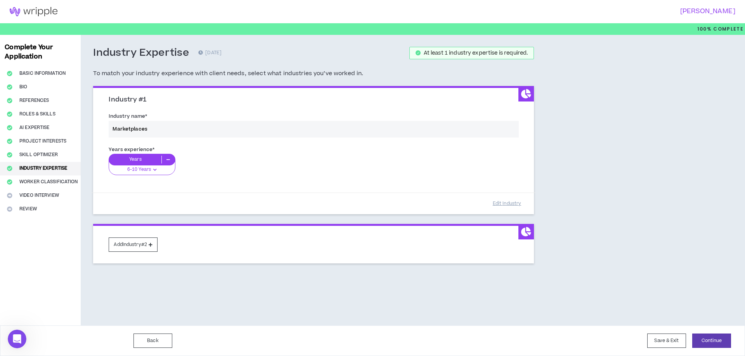
click at [169, 158] on div "Years experience * Years 6-10 Years 0-1 Years 2-5 Years 6-10 Years 11+ Years" at bounding box center [313, 165] width 421 height 43
click at [220, 161] on div "Years experience * Years 6-10 Years 0-1 Years 2-5 Years 6-10 Years 11+ Years" at bounding box center [313, 165] width 421 height 43
click at [133, 243] on button "Add Industry #2" at bounding box center [133, 245] width 49 height 14
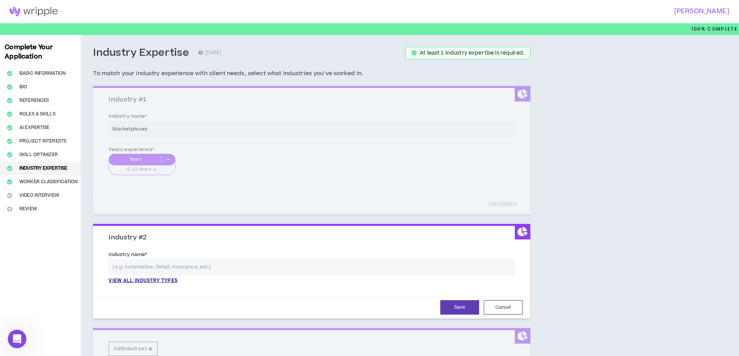
click at [164, 265] on input "text" at bounding box center [312, 267] width 406 height 17
type input "e"
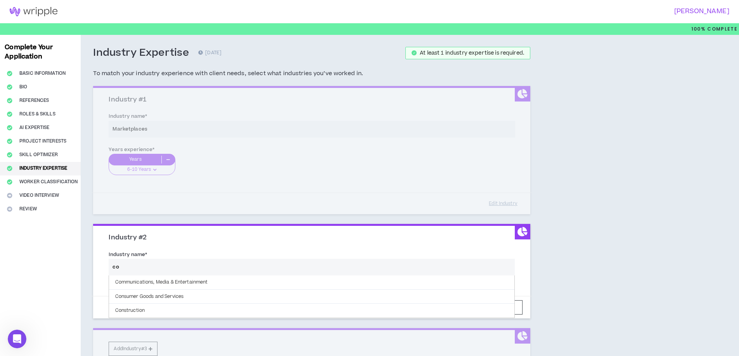
type input "c"
type input "s"
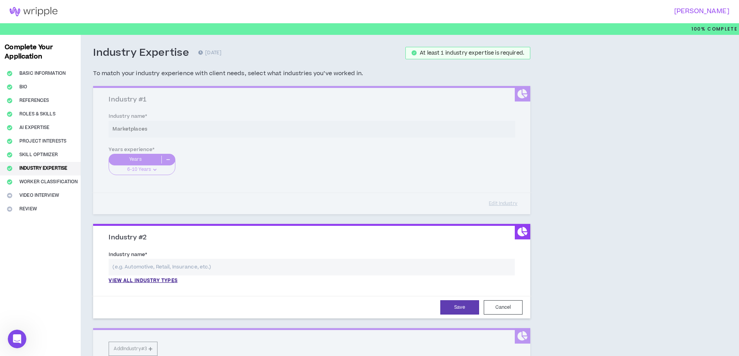
click at [378, 206] on div "Industry #1 Industry name * Marketplaces Years experience * Years 6-10 Years 0-…" at bounding box center [311, 150] width 437 height 128
click at [431, 184] on div "Industry #1 Industry name * Marketplaces Years experience * Years 6-10 Years 0-…" at bounding box center [311, 150] width 437 height 128
click at [502, 309] on button "Cancel" at bounding box center [503, 308] width 39 height 14
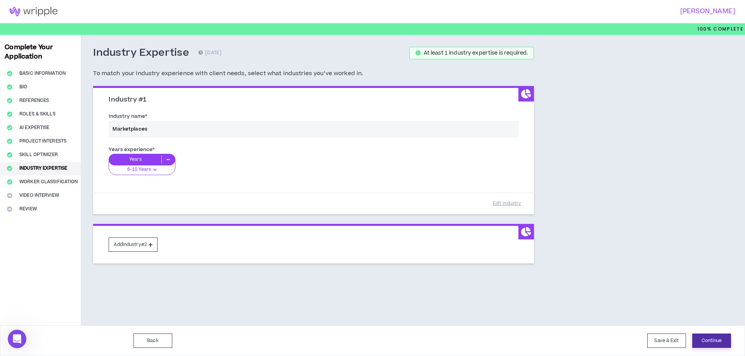
click at [707, 339] on button "Continue" at bounding box center [711, 341] width 39 height 14
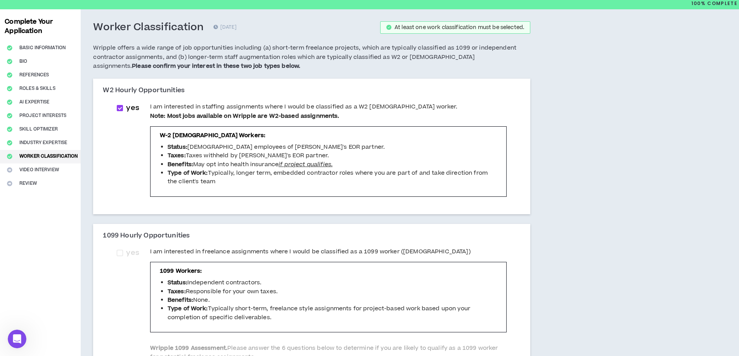
scroll to position [194, 0]
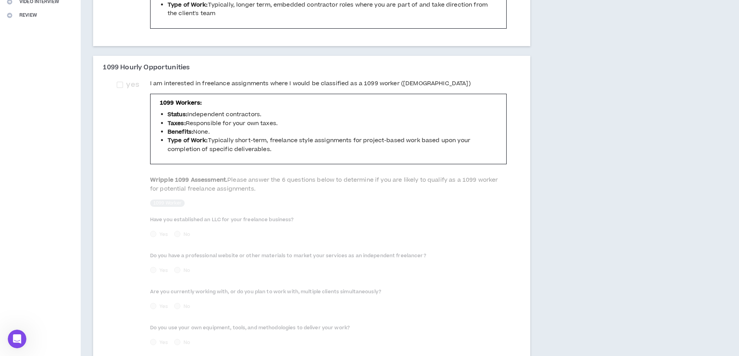
click at [313, 148] on li "Type of Work: Typically short-term, freelance style assignments for project-bas…" at bounding box center [332, 145] width 329 height 17
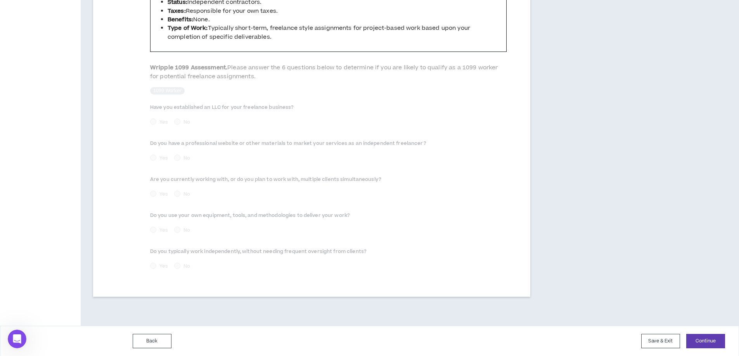
scroll to position [307, 0]
click at [700, 339] on button "Continue" at bounding box center [705, 341] width 39 height 14
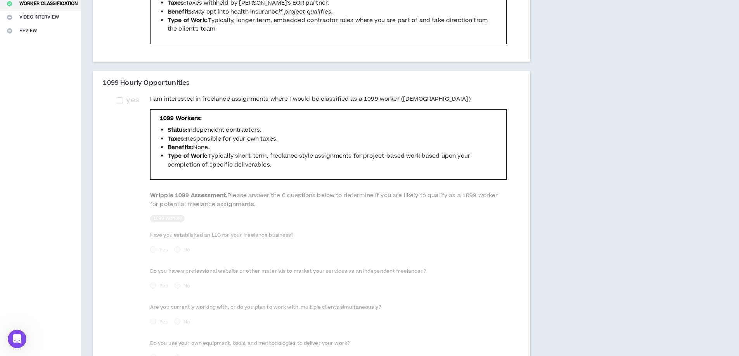
scroll to position [178, 0]
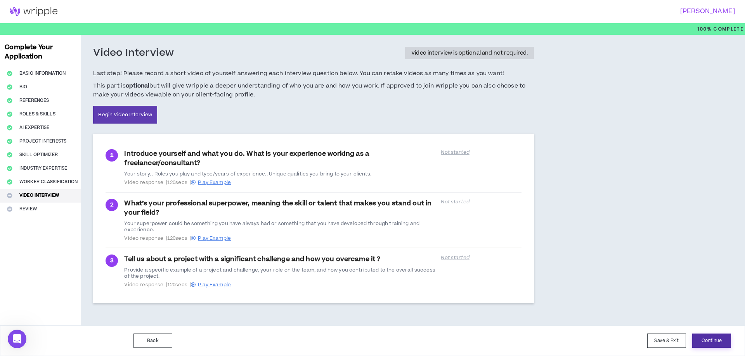
click at [708, 342] on button "Continue" at bounding box center [711, 341] width 39 height 14
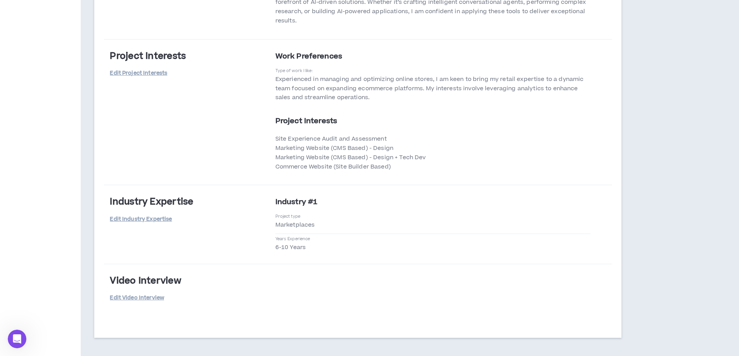
scroll to position [1310, 0]
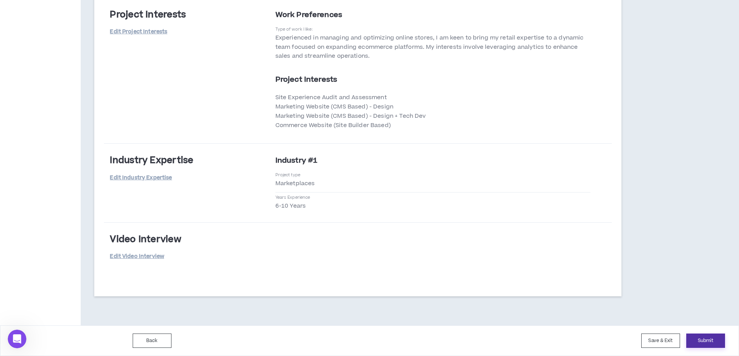
click at [702, 342] on button "Submit" at bounding box center [705, 341] width 39 height 14
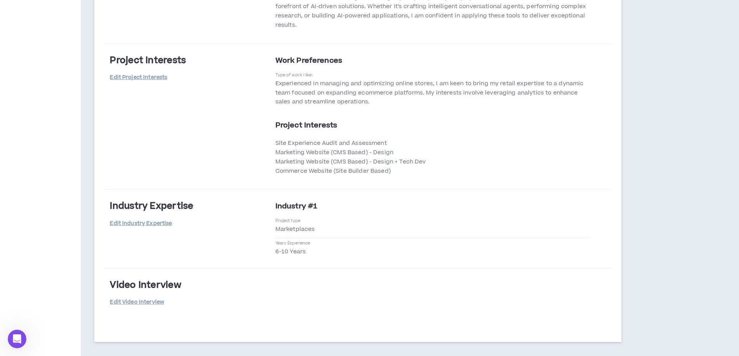
scroll to position [1245, 0]
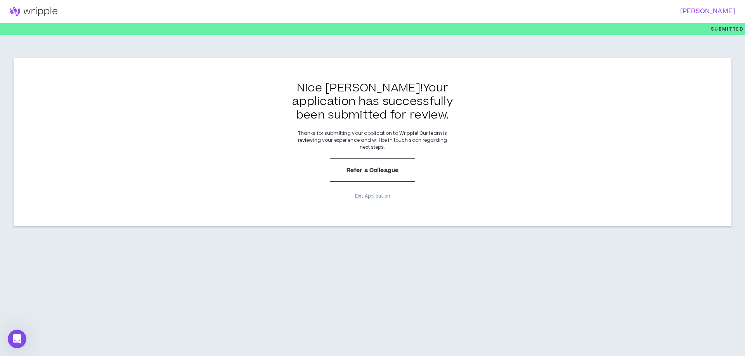
click at [378, 199] on button "Exit Application" at bounding box center [372, 197] width 39 height 14
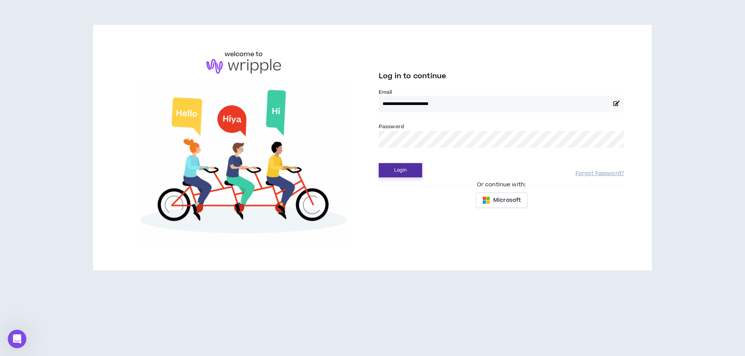
click at [396, 173] on button "Login" at bounding box center [400, 170] width 43 height 14
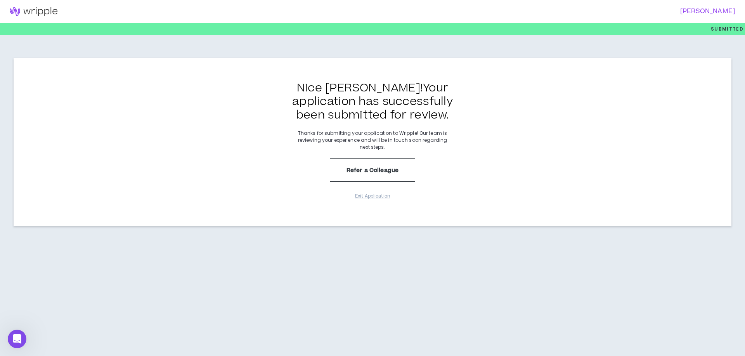
click at [718, 11] on h3 "Bhavuk K" at bounding box center [552, 11] width 368 height 7
click at [31, 10] on img at bounding box center [33, 11] width 67 height 9
